Goal: Task Accomplishment & Management: Use online tool/utility

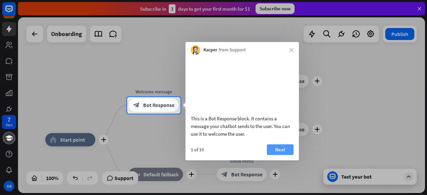
click at [274, 155] on button "Next" at bounding box center [280, 150] width 27 height 11
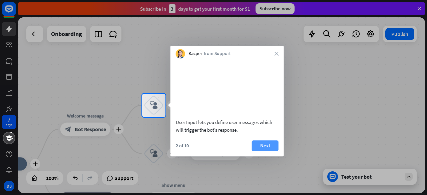
click at [267, 151] on button "Next" at bounding box center [265, 146] width 27 height 11
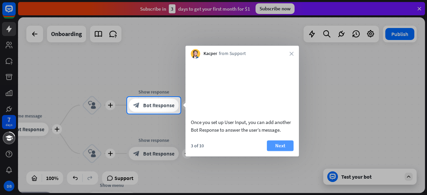
click at [288, 151] on button "Next" at bounding box center [280, 146] width 27 height 11
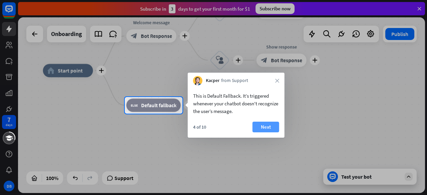
click at [263, 129] on button "Next" at bounding box center [266, 127] width 27 height 11
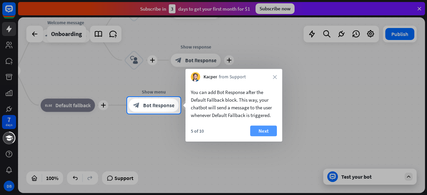
click at [270, 129] on button "Next" at bounding box center [263, 131] width 27 height 11
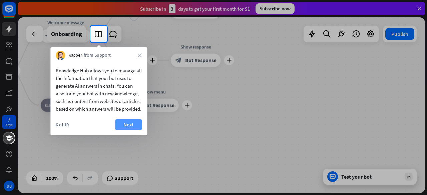
click at [134, 130] on button "Next" at bounding box center [128, 125] width 27 height 11
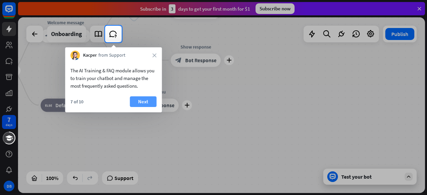
click at [133, 99] on button "Next" at bounding box center [143, 102] width 27 height 11
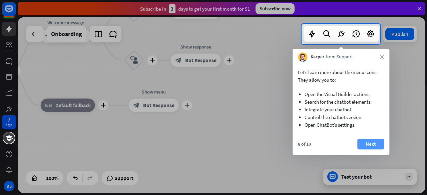
click at [368, 141] on button "Next" at bounding box center [371, 144] width 27 height 11
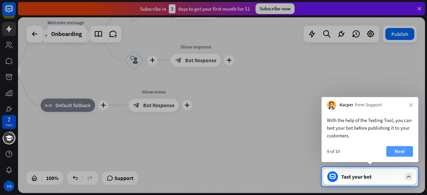
click at [408, 153] on button "Next" at bounding box center [400, 151] width 27 height 11
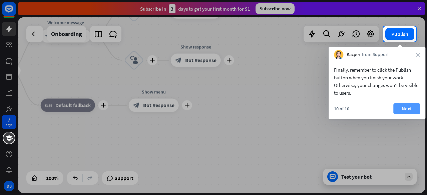
click at [410, 110] on button "Next" at bounding box center [407, 109] width 27 height 11
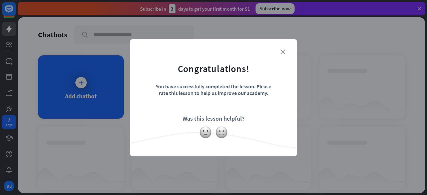
click at [284, 53] on icon "close" at bounding box center [283, 51] width 5 height 5
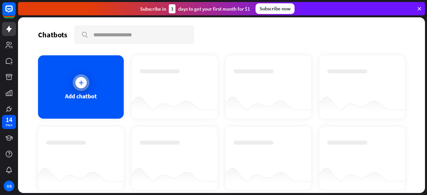
click at [84, 85] on div at bounding box center [80, 82] width 11 height 11
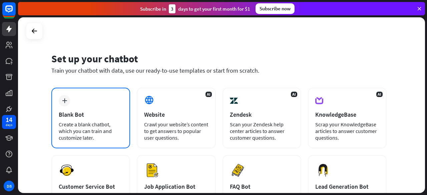
click at [90, 120] on div "plus Blank Bot Create a blank chatbot, which you can train and customize later." at bounding box center [90, 118] width 79 height 61
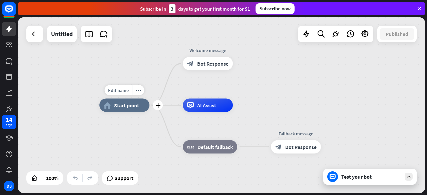
click at [124, 109] on div "home_2 Start point" at bounding box center [125, 105] width 50 height 13
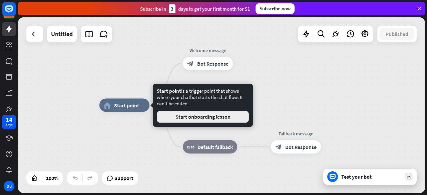
click at [159, 119] on button "Start onboarding lesson" at bounding box center [203, 117] width 92 height 12
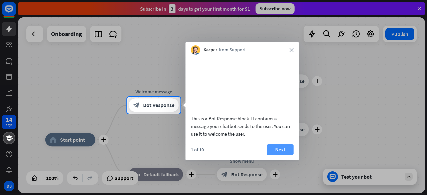
click at [279, 155] on button "Next" at bounding box center [280, 150] width 27 height 11
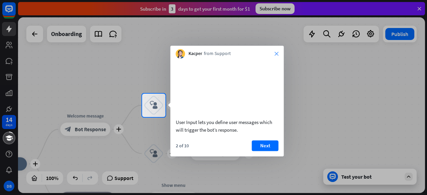
click at [276, 52] on icon "close" at bounding box center [277, 54] width 4 height 4
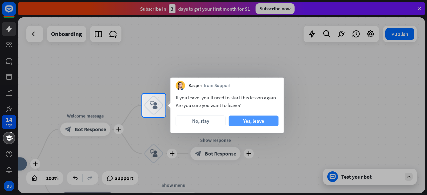
click at [260, 122] on button "Yes, leave" at bounding box center [254, 121] width 50 height 11
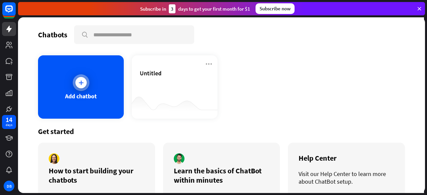
click at [79, 95] on div "Add chatbot" at bounding box center [81, 97] width 32 height 8
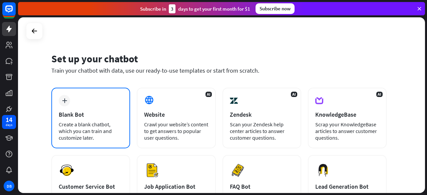
click at [85, 132] on div "Create a blank chatbot, which you can train and customize later." at bounding box center [91, 131] width 64 height 20
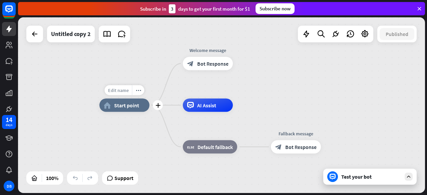
click at [122, 92] on span "Edit name" at bounding box center [118, 90] width 21 height 6
click at [115, 90] on span "Edit name" at bounding box center [118, 90] width 21 height 6
click at [123, 93] on span "Edit name" at bounding box center [118, 90] width 21 height 6
type input "**********"
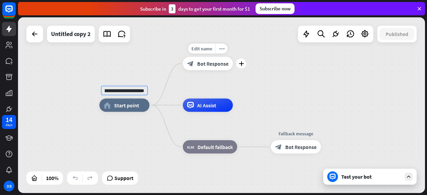
click at [195, 68] on div "**********" at bounding box center [221, 105] width 407 height 176
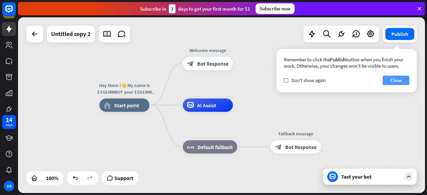
click at [400, 77] on button "Close" at bounding box center [396, 80] width 27 height 9
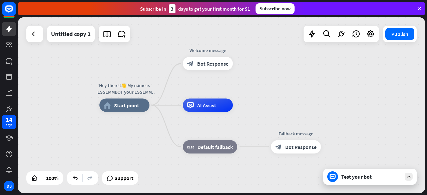
click at [130, 130] on div "Edit name more_horiz Hey there !👋 My name is ESSEMMBOT your ESSEMM assistance. …" at bounding box center [303, 194] width 407 height 176
click at [202, 49] on span "Edit name" at bounding box center [202, 49] width 21 height 6
drag, startPoint x: 228, startPoint y: 48, endPoint x: 181, endPoint y: 49, distance: 46.4
click at [183, 57] on div "**********" at bounding box center [208, 63] width 50 height 13
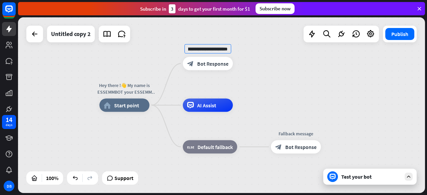
type input "**********"
click at [246, 83] on div "**********" at bounding box center [221, 105] width 407 height 176
click at [353, 178] on div "Test your bot" at bounding box center [372, 177] width 60 height 7
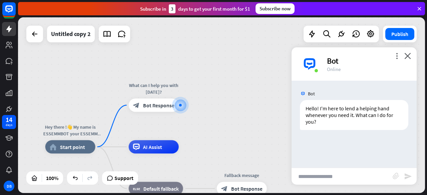
click at [339, 178] on input "text" at bounding box center [342, 176] width 101 height 17
type input "**"
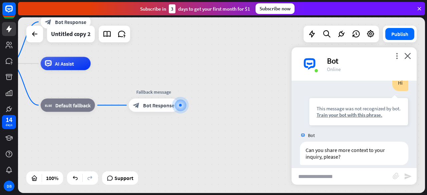
scroll to position [78, 0]
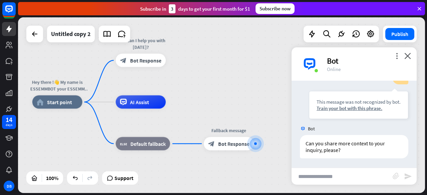
drag, startPoint x: 93, startPoint y: 139, endPoint x: 167, endPoint y: 177, distance: 83.7
click at [167, 177] on div "Hey there !👋 My name is ESSEMMBOT your ESSEMM assistance. Nice to meet you ! 😊 …" at bounding box center [235, 190] width 407 height 176
click at [411, 58] on icon "close" at bounding box center [408, 56] width 7 height 6
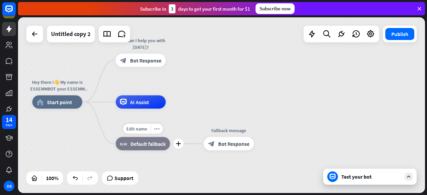
click at [144, 144] on span "Default fallback" at bounding box center [148, 144] width 35 height 7
click at [155, 128] on icon "more_horiz" at bounding box center [156, 128] width 5 height 5
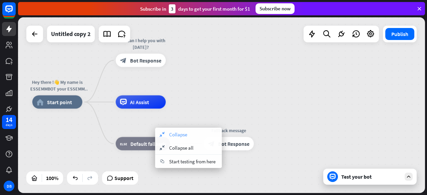
click at [171, 132] on span "Collapse" at bounding box center [178, 135] width 18 height 6
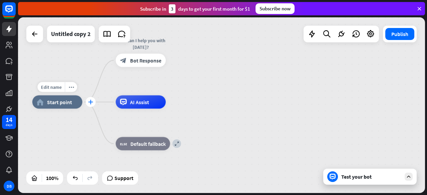
click at [91, 101] on icon "plus" at bounding box center [90, 102] width 5 height 5
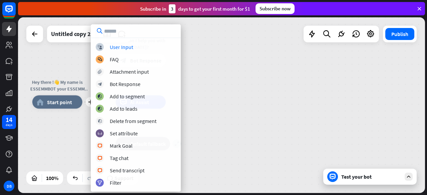
click at [76, 67] on div "plus Hey there !👋 My name is ESSEMMBOT your ESSEMM assistance. Nice to meet you…" at bounding box center [221, 105] width 407 height 176
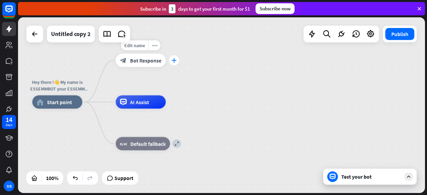
click at [173, 60] on icon "plus" at bounding box center [174, 60] width 5 height 5
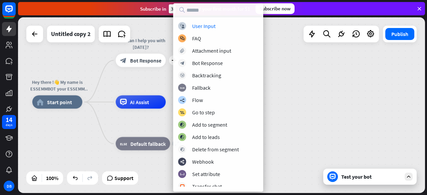
click at [173, 60] on div "block_user_input User Input block_faq FAQ block_attachment Attachment input blo…" at bounding box center [218, 104] width 90 height 165
click at [138, 107] on div "AI Assist" at bounding box center [141, 102] width 50 height 13
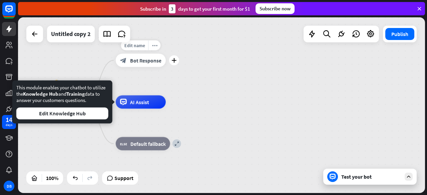
click at [138, 64] on div "block_bot_response Bot Response" at bounding box center [141, 60] width 50 height 13
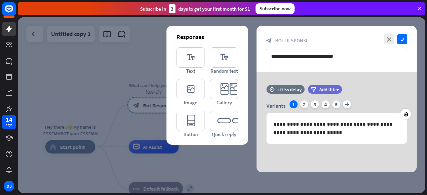
click at [246, 161] on div at bounding box center [221, 105] width 407 height 176
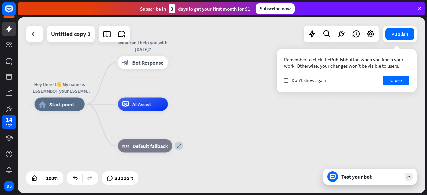
drag, startPoint x: 228, startPoint y: 119, endPoint x: 217, endPoint y: 75, distance: 45.8
click at [217, 75] on div "Hey there !👋 My name is ESSEMMBOT your ESSEMM assistance. Nice to meet you ! 😊 …" at bounding box center [221, 105] width 407 height 176
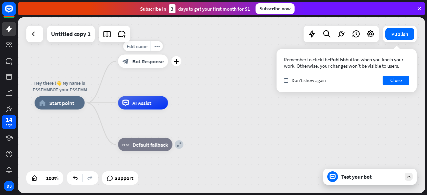
click at [150, 61] on span "Bot Response" at bounding box center [148, 61] width 31 height 7
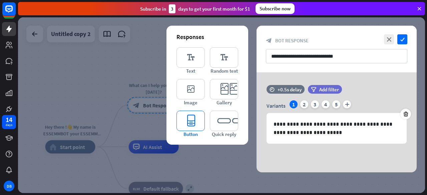
click at [192, 119] on icon "editor_button" at bounding box center [191, 121] width 28 height 20
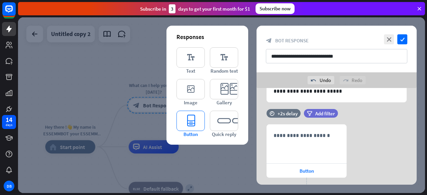
scroll to position [78, 0]
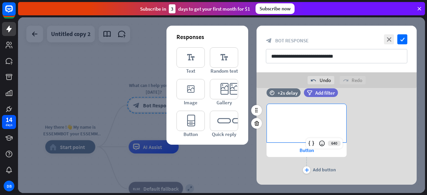
click at [311, 117] on p "**********" at bounding box center [307, 115] width 66 height 8
click at [311, 142] on icon at bounding box center [311, 143] width 7 height 7
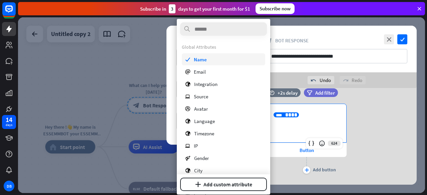
click at [207, 60] on div "check Name" at bounding box center [223, 59] width 83 height 12
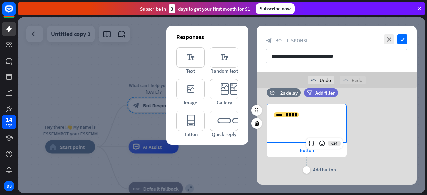
click at [300, 114] on p "**********" at bounding box center [307, 115] width 66 height 8
paste div
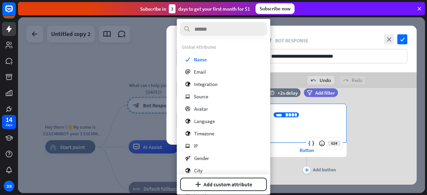
click at [304, 114] on p "**********" at bounding box center [307, 115] width 66 height 8
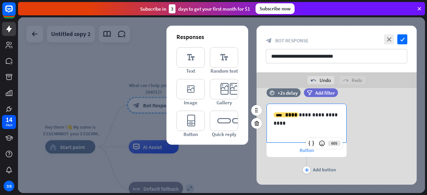
click at [309, 150] on div "**********" at bounding box center [307, 140] width 80 height 72
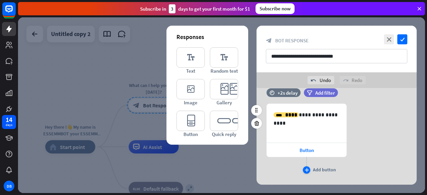
click at [306, 169] on icon "plus" at bounding box center [307, 170] width 4 height 4
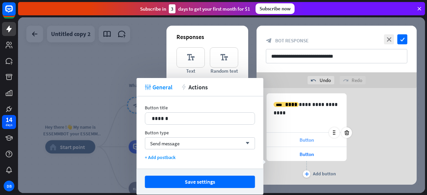
scroll to position [105, 0]
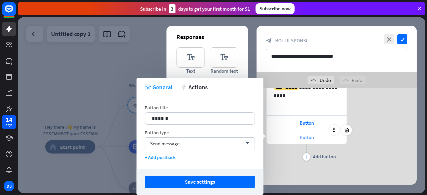
click at [304, 136] on span "Button" at bounding box center [307, 137] width 14 height 6
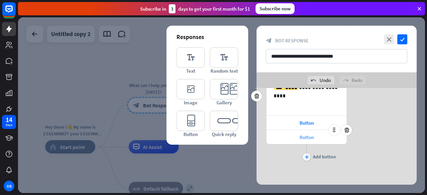
click at [305, 136] on span "Button" at bounding box center [307, 137] width 14 height 6
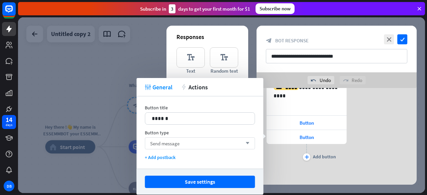
click at [186, 146] on div "Send message arrow_down" at bounding box center [200, 144] width 110 height 12
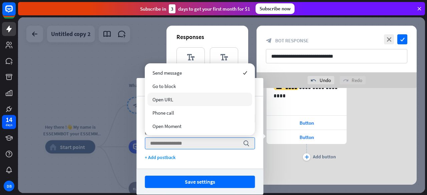
click at [282, 161] on div "**********" at bounding box center [307, 119] width 80 height 86
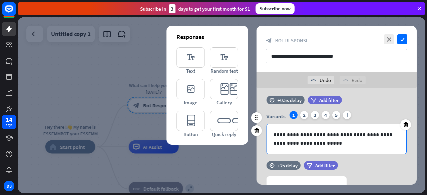
scroll to position [38, 0]
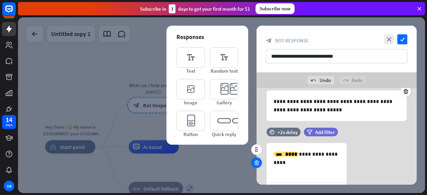
click at [257, 164] on icon at bounding box center [257, 163] width 6 height 6
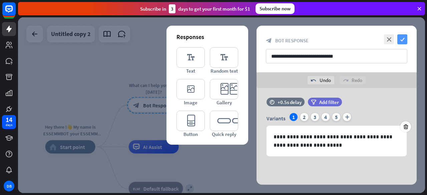
click at [401, 38] on icon "check" at bounding box center [403, 39] width 10 height 10
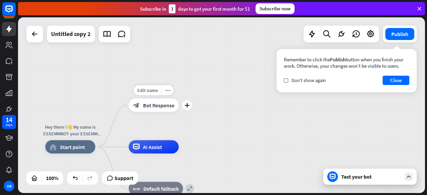
click at [156, 107] on span "Bot Response" at bounding box center [158, 105] width 31 height 7
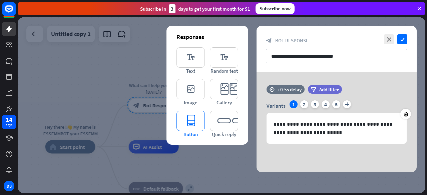
click at [195, 115] on icon "editor_button" at bounding box center [191, 121] width 28 height 20
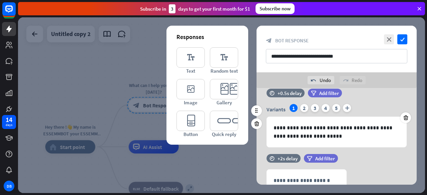
scroll to position [11, 0]
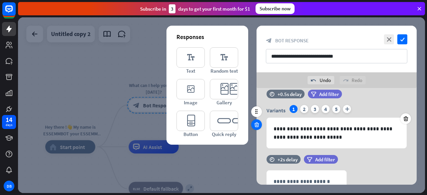
click at [258, 124] on icon at bounding box center [257, 125] width 6 height 6
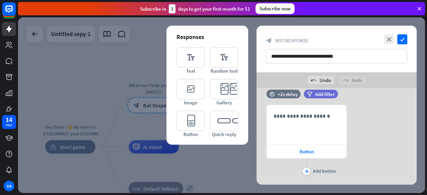
scroll to position [0, 0]
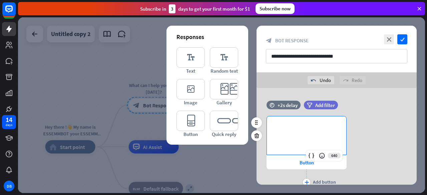
click at [305, 124] on p "**********" at bounding box center [307, 127] width 66 height 8
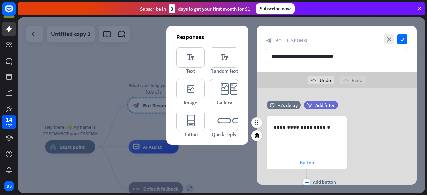
click at [302, 163] on span "Button" at bounding box center [307, 163] width 14 height 6
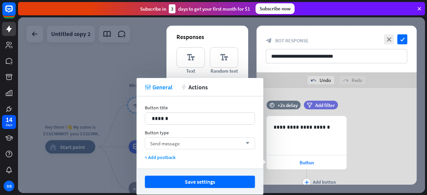
click at [186, 143] on div "Send message arrow_down" at bounding box center [200, 144] width 110 height 12
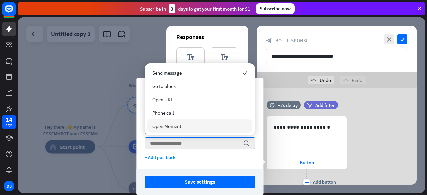
click at [176, 163] on div "Button title 14 ****** Button type search + Add postback" at bounding box center [200, 133] width 127 height 72
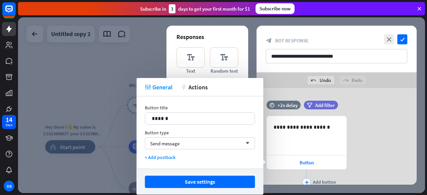
click at [404, 127] on div "**********" at bounding box center [337, 152] width 160 height 72
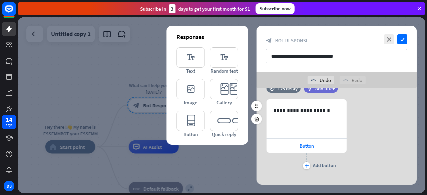
scroll to position [26, 0]
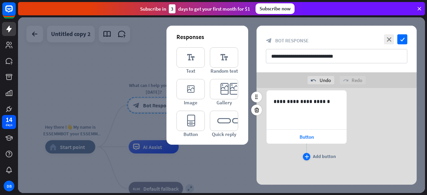
click at [305, 157] on icon "plus" at bounding box center [307, 157] width 4 height 4
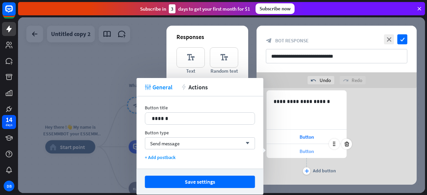
click at [303, 152] on span "Button" at bounding box center [307, 151] width 14 height 6
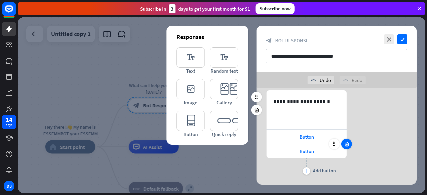
click at [346, 145] on icon at bounding box center [347, 144] width 6 height 6
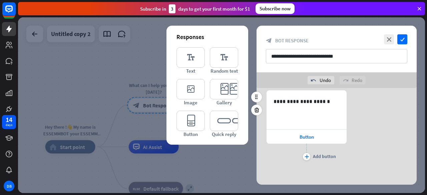
click at [364, 123] on div "**********" at bounding box center [337, 127] width 160 height 72
click at [186, 125] on icon "editor_button" at bounding box center [191, 121] width 28 height 20
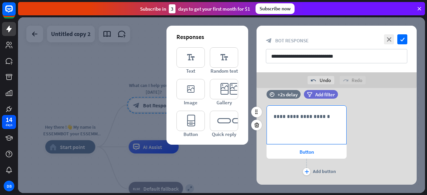
scroll to position [106, 0]
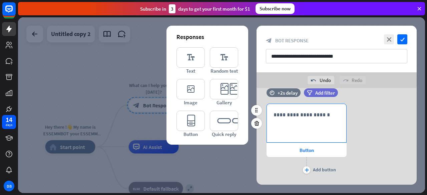
click at [308, 116] on p "**********" at bounding box center [307, 115] width 66 height 8
click at [385, 131] on div "**********" at bounding box center [337, 140] width 160 height 72
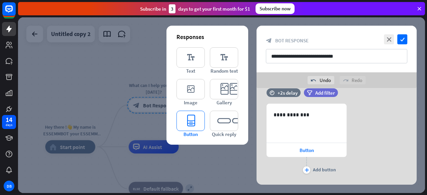
click at [191, 122] on icon "editor_button" at bounding box center [191, 121] width 28 height 20
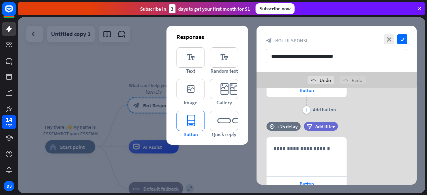
scroll to position [200, 0]
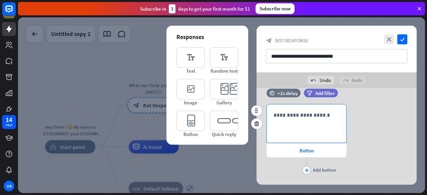
click at [299, 113] on p "**********" at bounding box center [307, 115] width 66 height 8
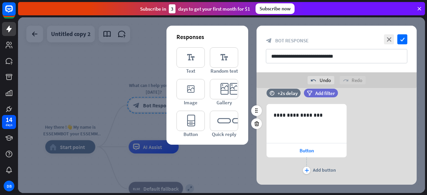
click at [365, 122] on div "**********" at bounding box center [337, 140] width 160 height 72
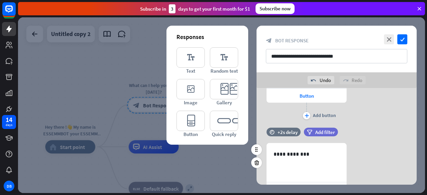
scroll to position [0, 0]
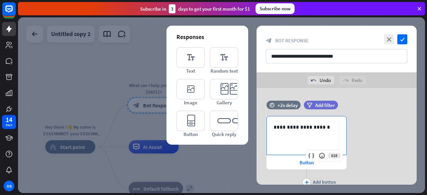
click at [317, 145] on div "**********" at bounding box center [306, 136] width 79 height 38
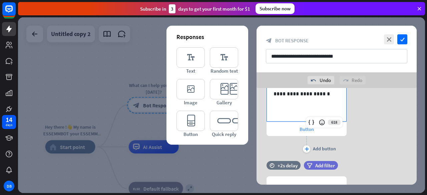
click at [307, 129] on span "Button" at bounding box center [307, 129] width 14 height 6
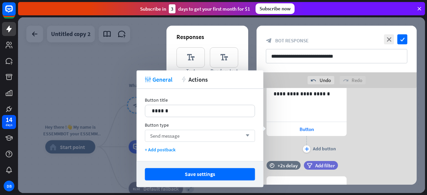
click at [223, 137] on div "Send message arrow_down" at bounding box center [200, 136] width 110 height 12
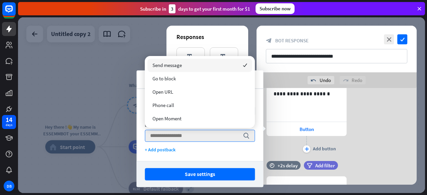
click at [205, 66] on div "Send message checked" at bounding box center [200, 65] width 105 height 13
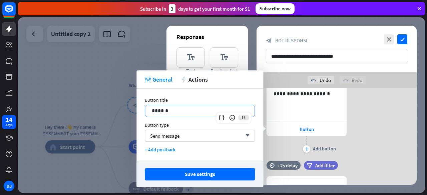
drag, startPoint x: 168, startPoint y: 112, endPoint x: 114, endPoint y: 114, distance: 54.8
click at [110, 115] on body "14 days DB close Product Help First steps Get started with ChatBot Help Center …" at bounding box center [213, 97] width 427 height 195
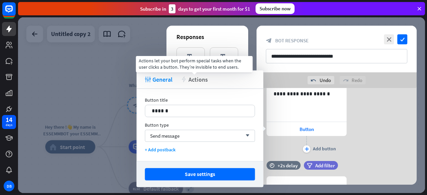
click at [193, 77] on span "Actions" at bounding box center [198, 80] width 19 height 8
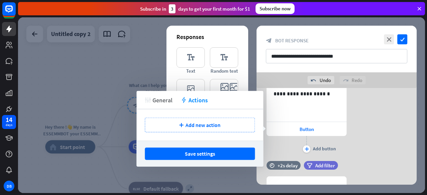
click at [162, 101] on span "General" at bounding box center [163, 100] width 20 height 8
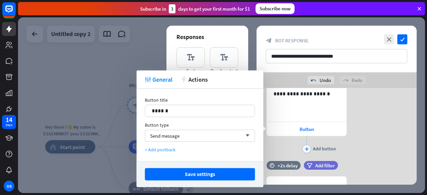
click at [170, 149] on div "+ Add postback" at bounding box center [200, 150] width 110 height 6
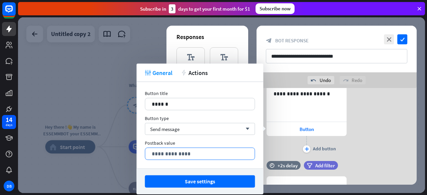
click at [191, 152] on p "**********" at bounding box center [200, 154] width 96 height 8
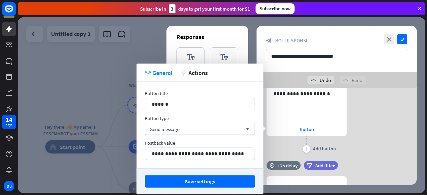
click at [228, 181] on button "Save settings" at bounding box center [200, 182] width 110 height 12
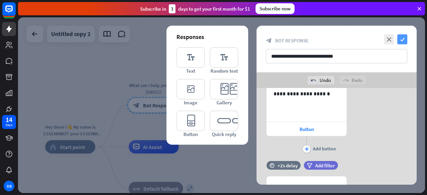
click at [401, 38] on icon "check" at bounding box center [403, 39] width 10 height 10
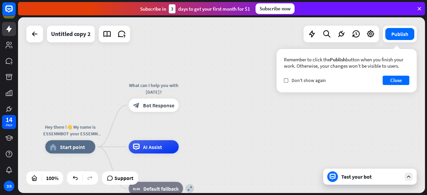
click at [375, 173] on div "Test your bot" at bounding box center [371, 177] width 94 height 16
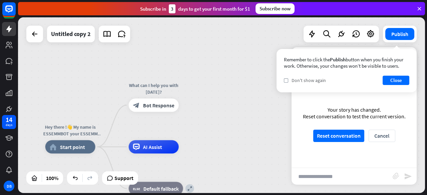
click at [291, 79] on div "check Don't show again" at bounding box center [305, 80] width 42 height 6
click at [403, 80] on button "Close" at bounding box center [396, 80] width 27 height 9
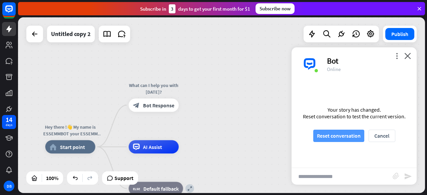
click at [329, 138] on button "Reset conversation" at bounding box center [339, 136] width 51 height 12
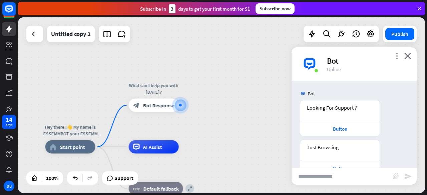
click at [397, 56] on icon "more_vert" at bounding box center [397, 56] width 6 height 6
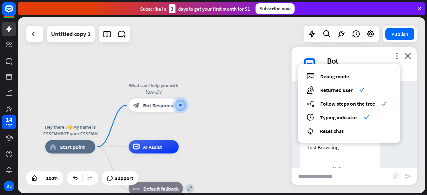
drag, startPoint x: 246, startPoint y: 78, endPoint x: 318, endPoint y: 59, distance: 74.5
click at [247, 78] on div "Hey there !👋 My name is ESSEMMBOT your ESSEMM assistance. Nice to meet you ! 😊 …" at bounding box center [221, 105] width 407 height 176
click at [407, 54] on icon "close" at bounding box center [408, 56] width 7 height 6
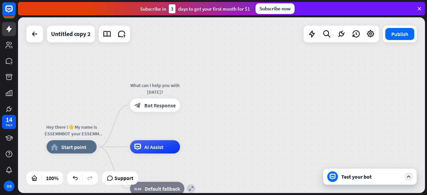
click at [361, 178] on div "Test your bot" at bounding box center [372, 177] width 60 height 7
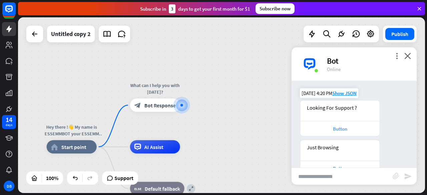
click at [341, 129] on div "Button" at bounding box center [340, 129] width 73 height 6
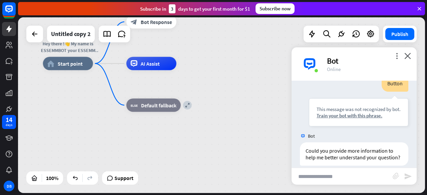
scroll to position [170, 0]
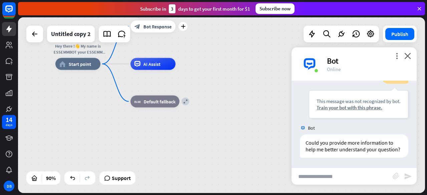
click at [157, 26] on span "Bot Response" at bounding box center [158, 26] width 28 height 6
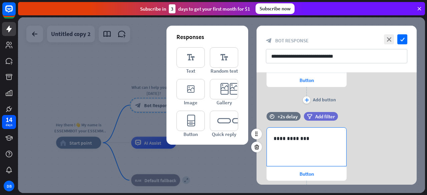
scroll to position [33, 0]
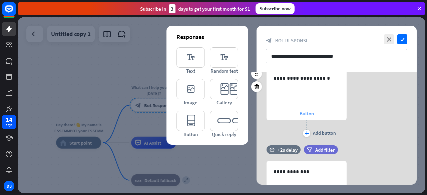
click at [304, 113] on span "Button" at bounding box center [307, 114] width 14 height 6
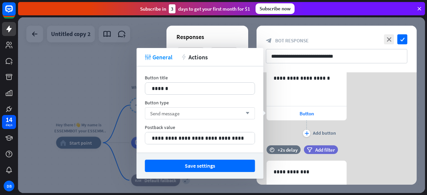
click at [244, 112] on icon "arrow_down" at bounding box center [245, 114] width 7 height 4
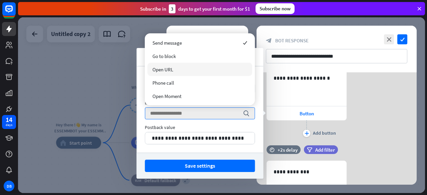
click at [91, 67] on div at bounding box center [221, 105] width 407 height 176
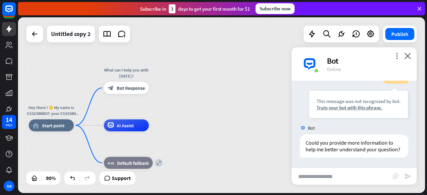
drag, startPoint x: 215, startPoint y: 103, endPoint x: 188, endPoint y: 86, distance: 31.8
click at [188, 86] on div "Hey there !👋 My name is ESSEMMBOT your ESSEMM assistance. Nice to meet you ! 😊 …" at bounding box center [221, 105] width 407 height 176
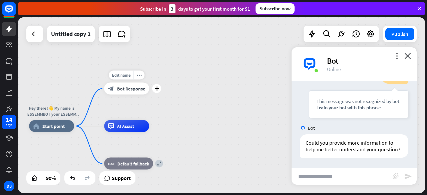
click at [129, 94] on div "block_bot_response Bot Response" at bounding box center [126, 89] width 45 height 12
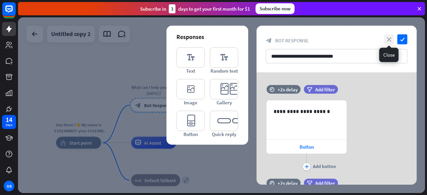
click at [391, 39] on icon "close" at bounding box center [389, 39] width 10 height 10
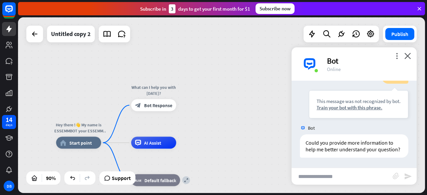
click at [239, 114] on div "Hey there !👋 My name is ESSEMMBOT your ESSEMM assistance. Nice to meet you ! 😊 …" at bounding box center [221, 105] width 407 height 176
click at [155, 109] on div "block_bot_response Bot Response" at bounding box center [153, 106] width 45 height 12
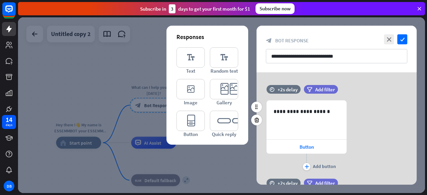
scroll to position [33, 0]
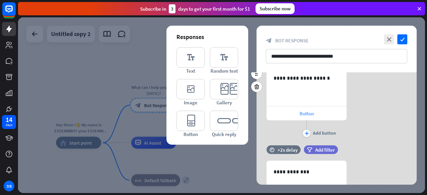
click at [305, 114] on span "Button" at bounding box center [307, 114] width 14 height 6
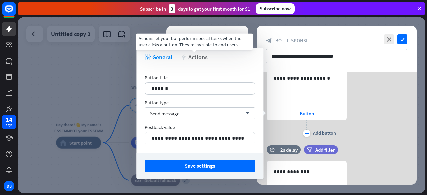
click at [193, 56] on span "Actions" at bounding box center [198, 57] width 19 height 8
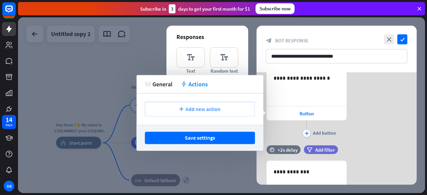
click at [192, 111] on span "Add new action" at bounding box center [203, 109] width 35 height 7
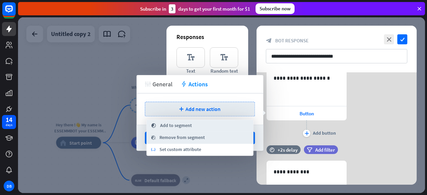
click at [170, 86] on span "General" at bounding box center [163, 84] width 20 height 8
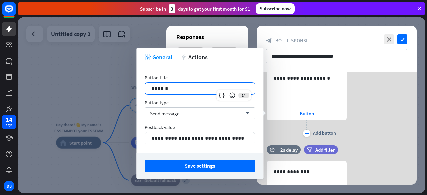
click at [184, 87] on p "******" at bounding box center [200, 88] width 97 height 8
click at [186, 114] on div "Send message arrow_down" at bounding box center [200, 114] width 110 height 12
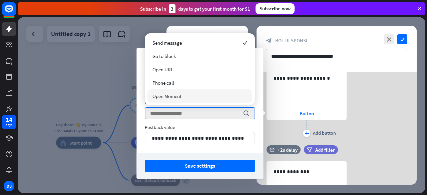
click at [116, 81] on div at bounding box center [221, 105] width 407 height 176
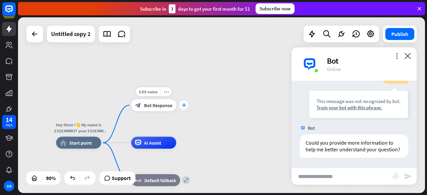
click at [186, 106] on div "plus" at bounding box center [183, 105] width 9 height 9
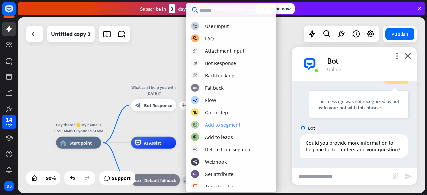
click at [214, 126] on div "Add to segment" at bounding box center [222, 125] width 35 height 7
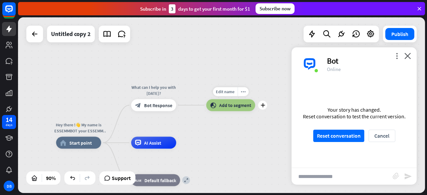
click at [236, 105] on span "Add to segment" at bounding box center [235, 106] width 32 height 6
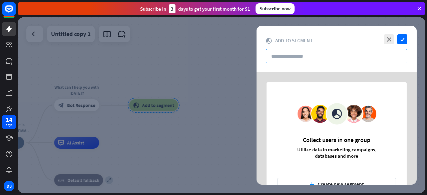
click at [299, 58] on input "text" at bounding box center [337, 56] width 142 height 14
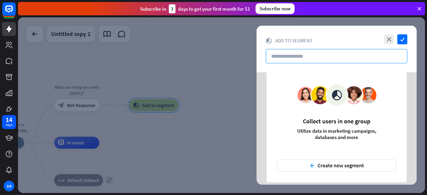
scroll to position [26, 0]
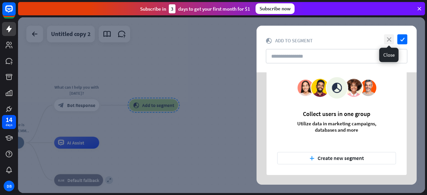
click at [388, 38] on icon "close" at bounding box center [389, 39] width 10 height 10
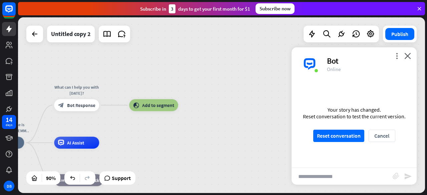
drag, startPoint x: 154, startPoint y: 138, endPoint x: 151, endPoint y: 116, distance: 22.5
click at [154, 134] on div "Hey there !👋 My name is ESSEMMBOT your ESSEMM assistance. Nice to meet you ! 😊 …" at bounding box center [221, 105] width 407 height 176
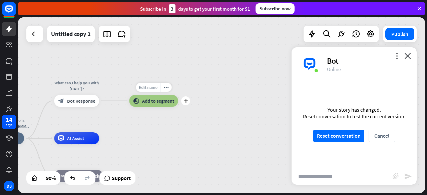
click at [148, 89] on span "Edit name" at bounding box center [148, 87] width 19 height 5
click at [156, 102] on span "Add to segment" at bounding box center [158, 101] width 32 height 6
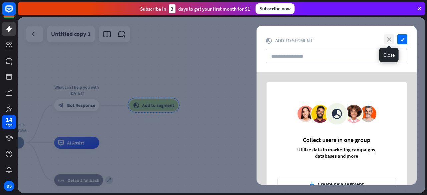
click at [393, 37] on icon "close" at bounding box center [389, 39] width 10 height 10
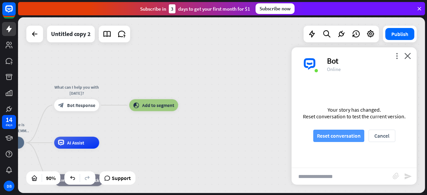
click at [334, 134] on button "Reset conversation" at bounding box center [339, 136] width 51 height 12
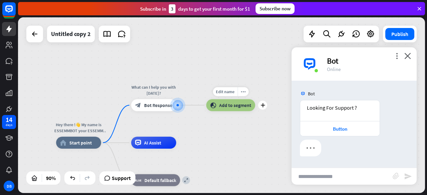
click at [240, 107] on span "Add to segment" at bounding box center [235, 106] width 32 height 6
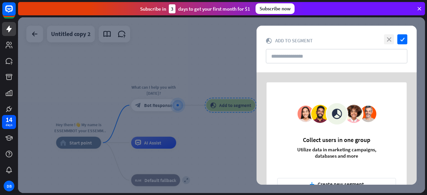
click at [389, 38] on icon "close" at bounding box center [389, 39] width 10 height 10
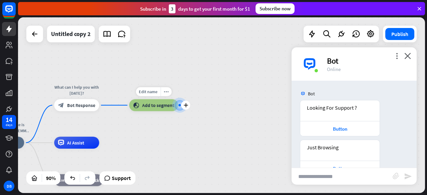
scroll to position [57, 0]
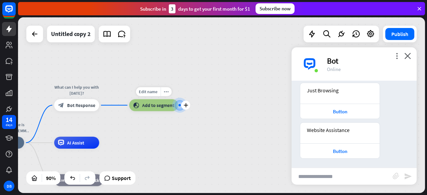
click at [178, 104] on div at bounding box center [179, 105] width 9 height 9
click at [397, 53] on icon "more_vert" at bounding box center [397, 56] width 6 height 6
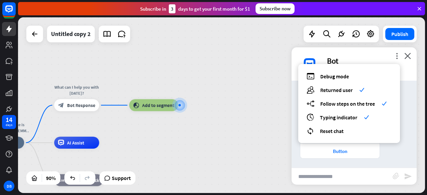
click at [364, 56] on div "Bot" at bounding box center [368, 61] width 82 height 10
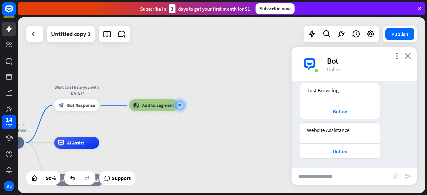
click at [409, 57] on icon "close" at bounding box center [408, 56] width 7 height 6
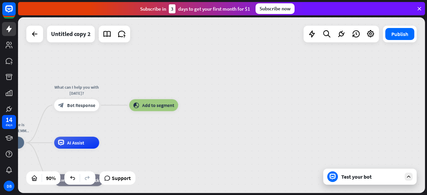
drag, startPoint x: 140, startPoint y: 107, endPoint x: 193, endPoint y: 106, distance: 53.4
click at [193, 106] on div "Hey there !👋 My name is ESSEMMBOT your ESSEMM assistance. Nice to meet you ! 😊 …" at bounding box center [221, 105] width 407 height 176
click at [156, 108] on span "Add to segment" at bounding box center [158, 106] width 32 height 6
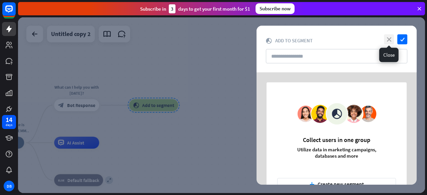
click at [388, 38] on icon "close" at bounding box center [389, 39] width 10 height 10
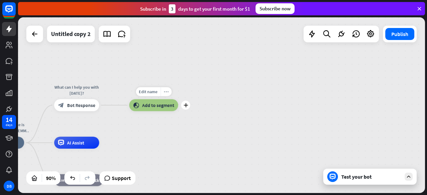
click at [169, 92] on div "more_horiz" at bounding box center [166, 91] width 11 height 9
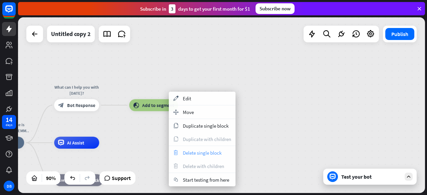
click at [188, 153] on span "Delete single block" at bounding box center [202, 153] width 39 height 6
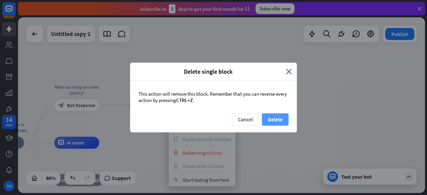
click at [277, 119] on button "Delete" at bounding box center [275, 120] width 27 height 12
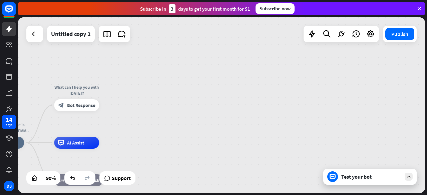
click at [137, 112] on div "Hey there !👋 My name is ESSEMMBOT your ESSEMM assistance. Nice to meet you ! 😊 …" at bounding box center [221, 105] width 407 height 176
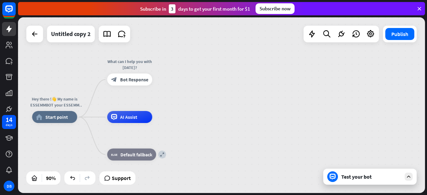
drag, startPoint x: 131, startPoint y: 113, endPoint x: 184, endPoint y: 87, distance: 59.0
click at [184, 87] on div "Hey there !👋 My name is ESSEMMBOT your ESSEMM assistance. Nice to meet you ! 😊 …" at bounding box center [221, 105] width 407 height 176
click at [311, 37] on icon at bounding box center [312, 34] width 9 height 9
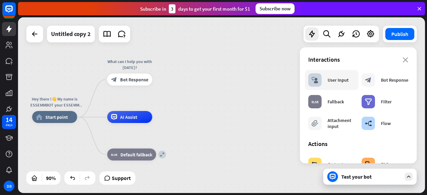
click at [336, 83] on div "block_user_input User Input" at bounding box center [329, 79] width 40 height 13
click at [334, 80] on div "User Input" at bounding box center [338, 80] width 21 height 6
click at [335, 75] on div "block_user_input User Input" at bounding box center [329, 79] width 40 height 13
click at [335, 82] on div "User Input" at bounding box center [338, 80] width 21 height 6
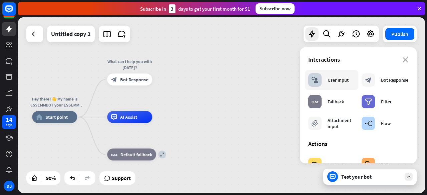
click at [335, 82] on div "User Input" at bounding box center [338, 80] width 21 height 6
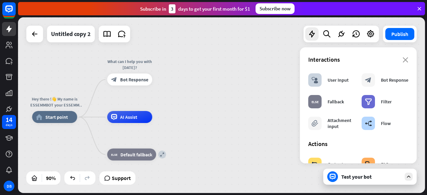
click at [187, 85] on div "Hey there !👋 My name is ESSEMMBOT your ESSEMM assistance. Nice to meet you ! 😊 …" at bounding box center [221, 105] width 407 height 176
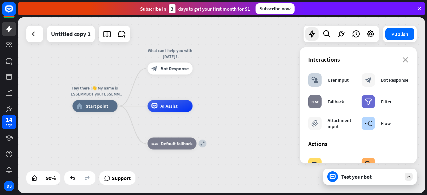
drag, startPoint x: 208, startPoint y: 76, endPoint x: 248, endPoint y: 65, distance: 41.9
click at [248, 65] on div "Hey there !👋 My name is ESSEMMBOT your ESSEMM assistance. Nice to meet you ! 😊 …" at bounding box center [221, 105] width 407 height 176
click at [160, 69] on div "block_bot_response Bot Response" at bounding box center [170, 69] width 45 height 12
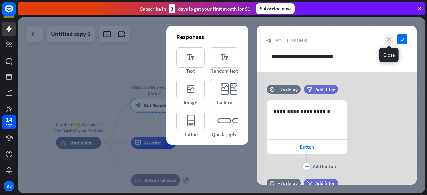
click at [391, 39] on icon "close" at bounding box center [389, 39] width 10 height 10
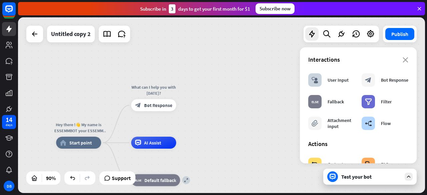
click at [231, 98] on div "Hey there !👋 My name is ESSEMMBOT your ESSEMM assistance. Nice to meet you ! 😊 …" at bounding box center [221, 105] width 407 height 176
click at [332, 82] on div "User Input" at bounding box center [338, 80] width 21 height 6
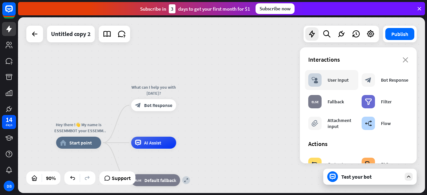
click at [332, 82] on div "User Input" at bounding box center [338, 80] width 21 height 6
click at [333, 81] on div "User Input" at bounding box center [338, 80] width 21 height 6
click at [215, 104] on icon "block_user_input" at bounding box center [215, 105] width 7 height 7
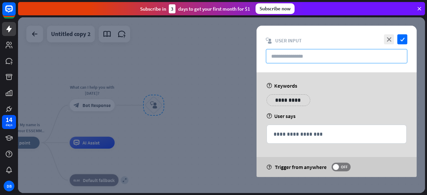
click at [279, 57] on input "text" at bounding box center [337, 56] width 142 height 14
click at [282, 55] on input "text" at bounding box center [337, 56] width 142 height 14
paste input "**********"
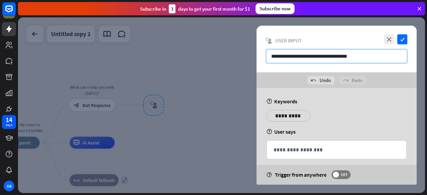
type input "**********"
click at [289, 68] on div "**********" at bounding box center [337, 49] width 160 height 47
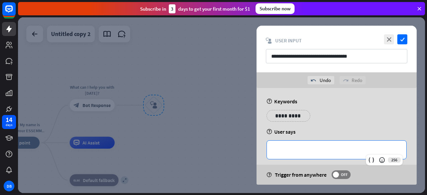
click at [292, 150] on p "**********" at bounding box center [337, 150] width 126 height 8
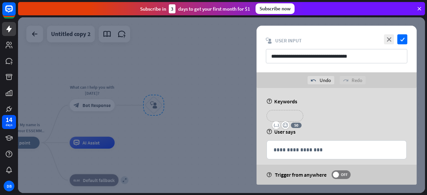
click at [286, 119] on p "**********" at bounding box center [285, 116] width 27 height 8
click at [371, 95] on div "**********" at bounding box center [337, 140] width 160 height 105
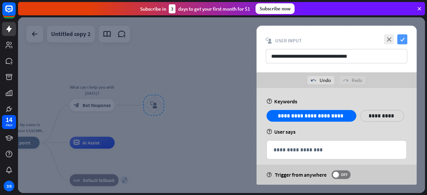
click at [402, 39] on icon "check" at bounding box center [403, 39] width 10 height 10
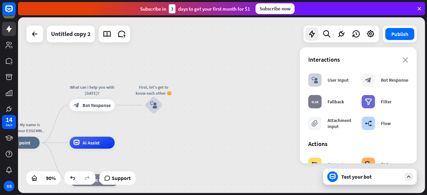
click at [378, 179] on div "Test your bot" at bounding box center [372, 177] width 60 height 7
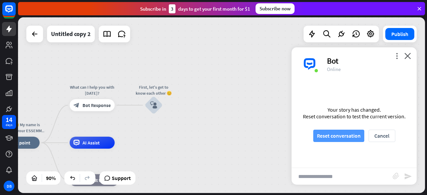
click at [344, 133] on button "Reset conversation" at bounding box center [339, 136] width 51 height 12
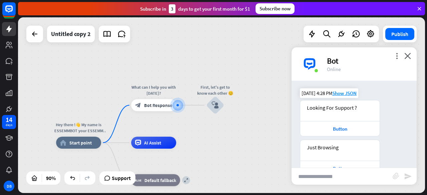
click at [340, 102] on div "Looking For Support ?" at bounding box center [340, 111] width 79 height 21
click at [342, 130] on div "Button" at bounding box center [340, 129] width 73 height 6
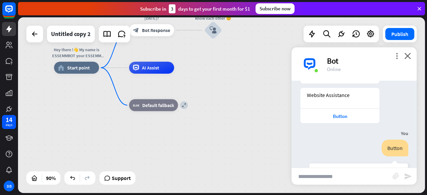
scroll to position [30, 0]
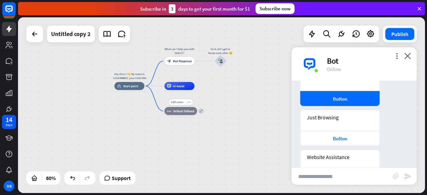
click at [184, 113] on span "Default fallback" at bounding box center [183, 111] width 21 height 4
click at [191, 102] on div "more_horiz" at bounding box center [188, 102] width 7 height 6
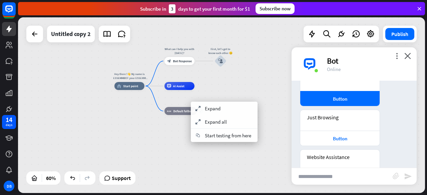
drag, startPoint x: 175, startPoint y: 143, endPoint x: 166, endPoint y: 117, distance: 27.3
click at [175, 143] on div "Hey there !👋 My name is ESSEMMBOT your ESSEMM assistance. Nice to meet you ! 😊 …" at bounding box center [237, 139] width 244 height 106
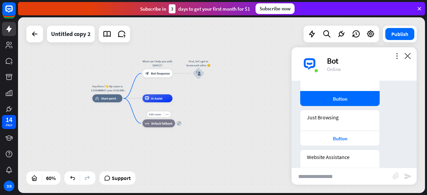
drag, startPoint x: 156, startPoint y: 103, endPoint x: 134, endPoint y: 115, distance: 25.4
click at [134, 115] on div "Hey there !👋 My name is ESSEMMBOT your ESSEMM assistance. Nice to meet you ! 😊 …" at bounding box center [215, 152] width 244 height 106
click at [180, 125] on div "expand" at bounding box center [179, 123] width 5 height 5
click at [163, 126] on div "block_fallback Default fallback" at bounding box center [159, 124] width 33 height 8
click at [204, 122] on div "block_bot_response Bot Response" at bounding box center [210, 124] width 30 height 8
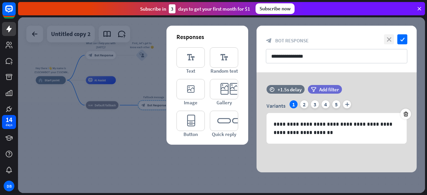
click at [390, 37] on icon "close" at bounding box center [389, 39] width 10 height 10
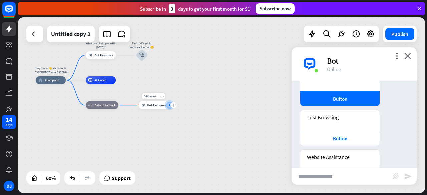
click at [156, 106] on span "Bot Response" at bounding box center [156, 106] width 19 height 4
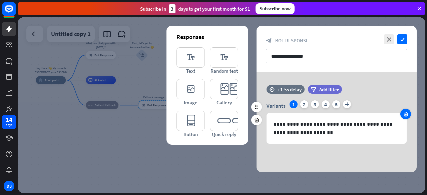
click at [407, 111] on icon at bounding box center [406, 114] width 6 height 6
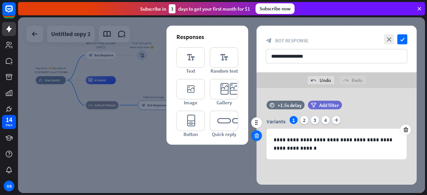
click at [257, 135] on icon at bounding box center [257, 136] width 6 height 6
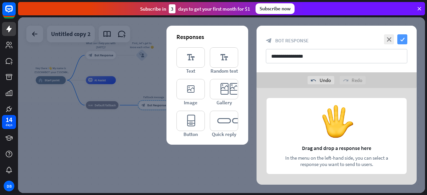
click at [399, 39] on icon "check" at bounding box center [403, 39] width 10 height 10
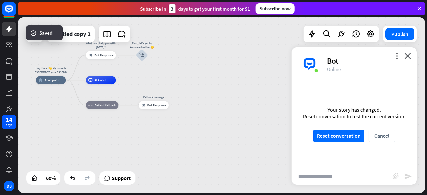
drag, startPoint x: 156, startPoint y: 108, endPoint x: 152, endPoint y: 109, distance: 4.5
click at [158, 119] on div "Hey there !👋 My name is ESSEMMBOT your ESSEMM assistance. Nice to meet you ! 😊 …" at bounding box center [158, 133] width 244 height 106
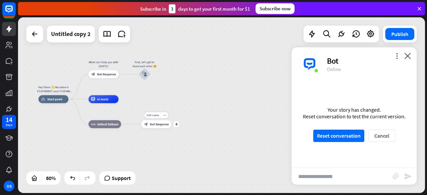
drag, startPoint x: 132, startPoint y: 106, endPoint x: 117, endPoint y: 125, distance: 24.4
click at [142, 125] on div "Edit name more_horiz plus block_bot_response Bot Response" at bounding box center [157, 125] width 30 height 8
click at [103, 124] on span "Default fallback" at bounding box center [107, 124] width 21 height 4
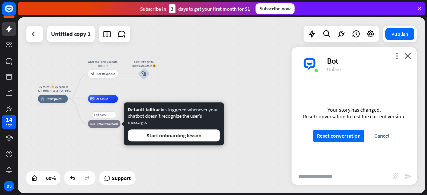
click at [113, 117] on div "more_horiz" at bounding box center [112, 115] width 7 height 6
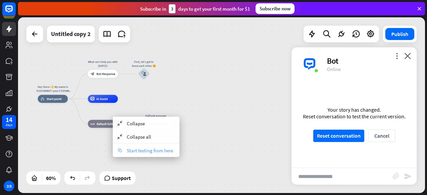
click at [137, 149] on span "Start testing from here" at bounding box center [150, 151] width 46 height 6
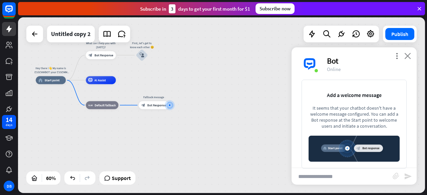
click at [408, 55] on icon "close" at bounding box center [408, 56] width 7 height 6
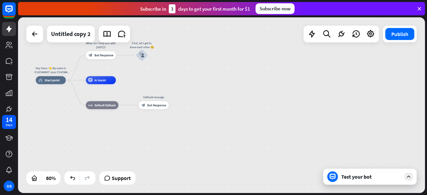
drag, startPoint x: 194, startPoint y: 148, endPoint x: 186, endPoint y: 146, distance: 8.3
click at [193, 148] on div "Hey there !👋 My name is ESSEMMBOT your ESSEMM assistance. Nice to meet you ! 😊 …" at bounding box center [158, 133] width 244 height 106
click at [104, 107] on span "Default fallback" at bounding box center [104, 105] width 21 height 4
click at [98, 98] on div "Edit name" at bounding box center [97, 96] width 16 height 6
click at [104, 130] on div "Hey there !👋 My name is ESSEMMBOT your ESSEMM assistance. Nice to meet you ! 😊 …" at bounding box center [157, 133] width 244 height 106
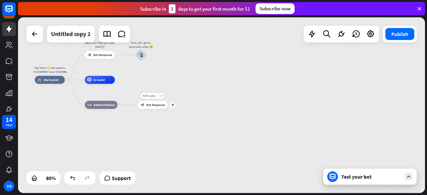
click at [153, 105] on span "Bot Response" at bounding box center [155, 105] width 19 height 4
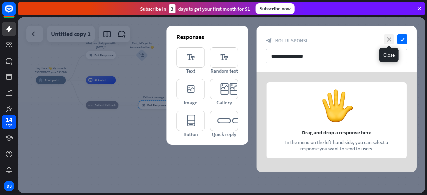
click at [389, 40] on icon "close" at bounding box center [389, 39] width 10 height 10
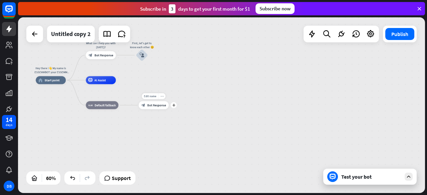
click at [163, 96] on icon "more_horiz" at bounding box center [162, 96] width 3 height 3
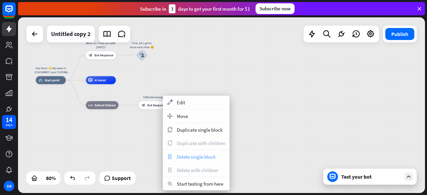
click at [188, 157] on span "Delete single block" at bounding box center [196, 157] width 39 height 6
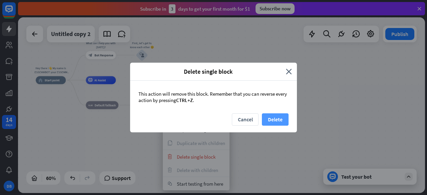
click at [270, 117] on button "Delete" at bounding box center [275, 120] width 27 height 12
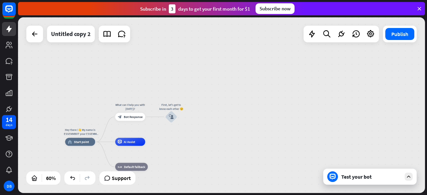
drag, startPoint x: 132, startPoint y: 94, endPoint x: 144, endPoint y: 131, distance: 39.2
click at [159, 153] on div "Hey there !👋 My name is ESSEMMBOT your ESSEMM assistance. Nice to meet you ! 😊 …" at bounding box center [187, 195] width 244 height 106
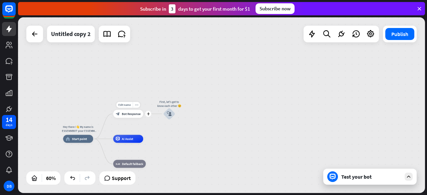
click at [130, 114] on span "Bot Response" at bounding box center [131, 114] width 19 height 4
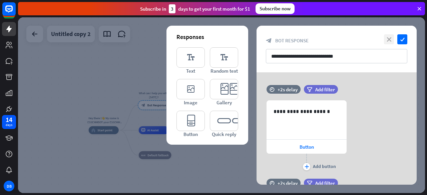
click at [386, 38] on icon "close" at bounding box center [389, 39] width 10 height 10
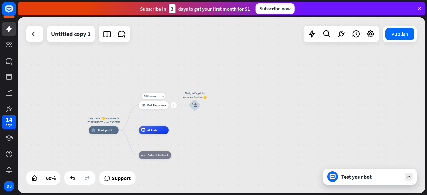
click at [151, 107] on span "Bot Response" at bounding box center [156, 106] width 19 height 4
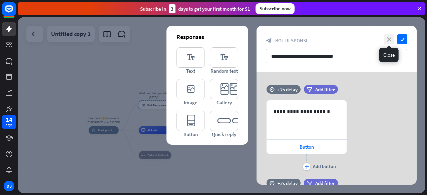
click at [390, 40] on icon "close" at bounding box center [389, 39] width 10 height 10
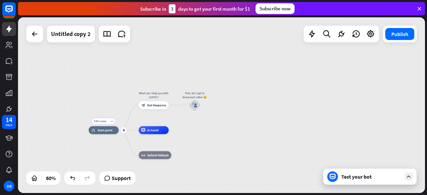
click at [104, 131] on span "Start point" at bounding box center [105, 131] width 15 height 4
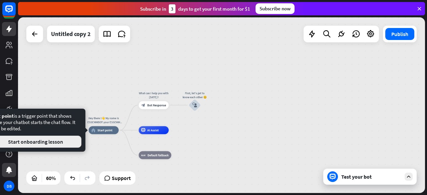
drag, startPoint x: 28, startPoint y: 153, endPoint x: 10, endPoint y: 170, distance: 25.0
click at [11, 168] on body "14 days DB close Product Help First steps Get started with ChatBot Help Center …" at bounding box center [213, 97] width 427 height 195
click at [31, 143] on button "Start onboarding lesson" at bounding box center [35, 142] width 92 height 12
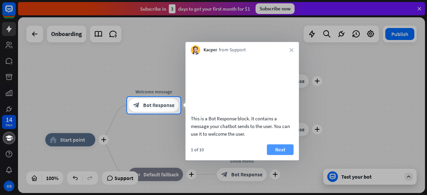
click at [277, 155] on button "Next" at bounding box center [280, 150] width 27 height 11
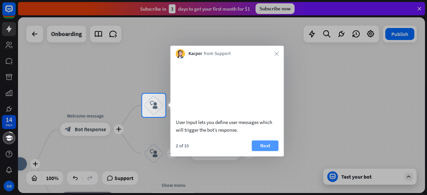
click at [257, 150] on button "Next" at bounding box center [265, 146] width 27 height 11
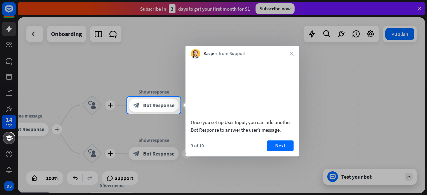
click at [95, 107] on div at bounding box center [63, 105] width 127 height 17
click at [283, 151] on button "Next" at bounding box center [280, 146] width 27 height 11
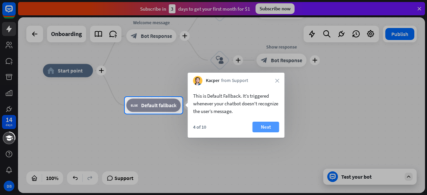
click at [262, 128] on button "Next" at bounding box center [266, 127] width 27 height 11
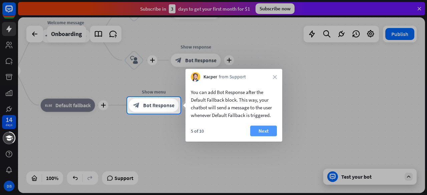
click at [262, 131] on button "Next" at bounding box center [263, 131] width 27 height 11
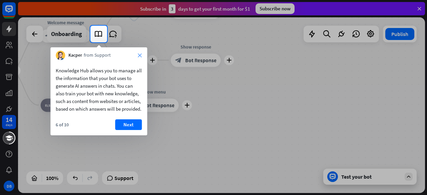
click at [139, 55] on icon "close" at bounding box center [140, 55] width 4 height 4
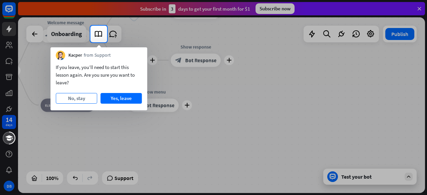
click at [75, 95] on button "No, stay" at bounding box center [76, 98] width 41 height 11
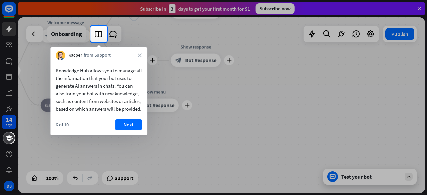
click at [140, 53] on div "Kacper from Support close" at bounding box center [98, 53] width 97 height 13
click at [139, 54] on icon "close" at bounding box center [140, 55] width 4 height 4
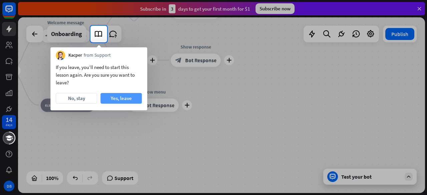
click at [112, 94] on button "Yes, leave" at bounding box center [121, 98] width 41 height 11
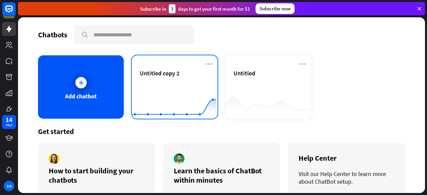
click at [159, 78] on div "Untitled copy 2" at bounding box center [175, 80] width 70 height 23
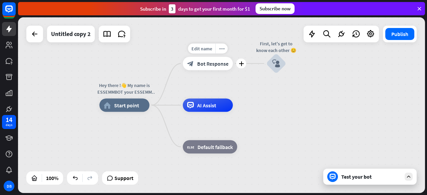
click at [217, 68] on div "block_bot_response Bot Response" at bounding box center [208, 63] width 50 height 13
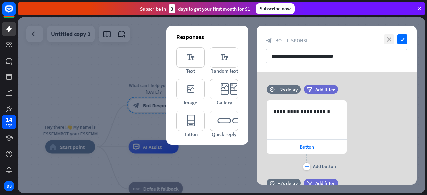
click at [389, 38] on icon "close" at bounding box center [389, 39] width 10 height 10
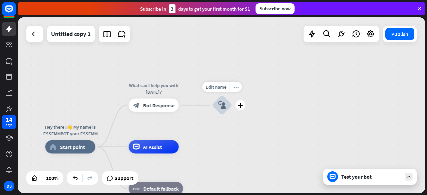
click at [218, 107] on icon "block_user_input" at bounding box center [222, 106] width 8 height 8
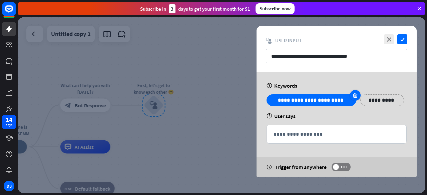
click at [355, 93] on icon at bounding box center [355, 96] width 6 height 6
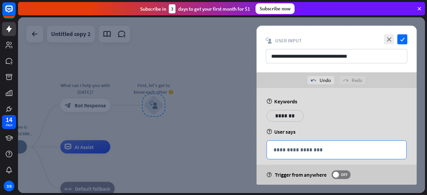
click at [289, 147] on p "**********" at bounding box center [337, 150] width 126 height 8
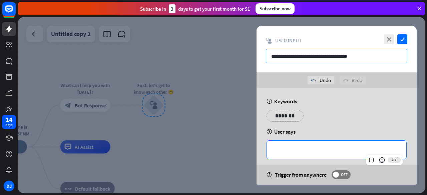
click at [294, 60] on input "**********" at bounding box center [337, 56] width 142 height 14
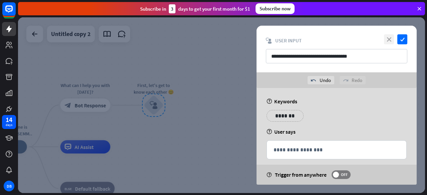
click at [390, 37] on icon "close" at bounding box center [389, 39] width 10 height 10
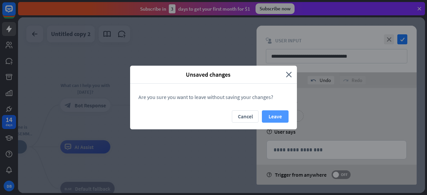
click at [280, 116] on button "Leave" at bounding box center [275, 117] width 27 height 12
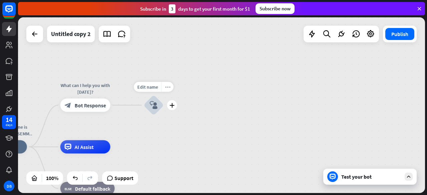
click at [168, 85] on icon "more_horiz" at bounding box center [167, 86] width 5 height 5
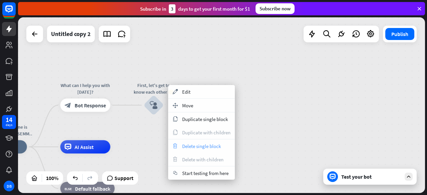
click at [199, 146] on span "Delete single block" at bounding box center [201, 146] width 39 height 6
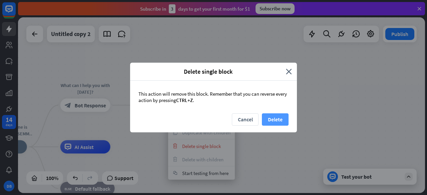
click at [268, 119] on button "Delete" at bounding box center [275, 120] width 27 height 12
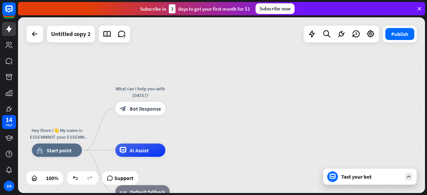
drag, startPoint x: 141, startPoint y: 50, endPoint x: 196, endPoint y: 53, distance: 55.2
click at [196, 53] on div "Hey there !👋 My name is ESSEMMBOT your ESSEMM assistance. Nice to meet you ! 😊 …" at bounding box center [221, 105] width 407 height 176
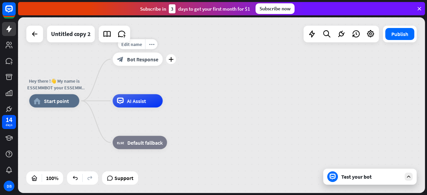
drag, startPoint x: 164, startPoint y: 119, endPoint x: 162, endPoint y: 69, distance: 49.5
click at [162, 66] on div "Edit name more_horiz plus block_bot_response Bot Response" at bounding box center [138, 59] width 50 height 13
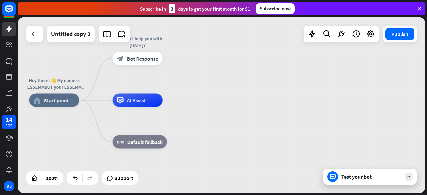
click at [126, 184] on div "Support" at bounding box center [120, 178] width 36 height 13
click at [349, 175] on div "Test your bot" at bounding box center [372, 177] width 60 height 7
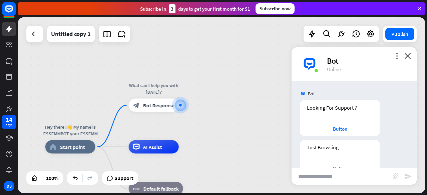
scroll to position [33, 0]
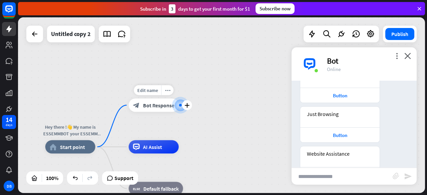
click at [152, 108] on span "Bot Response" at bounding box center [158, 105] width 31 height 7
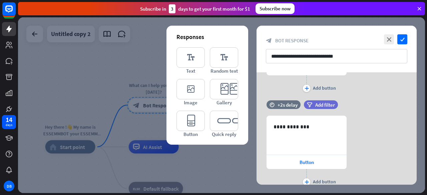
scroll to position [100, 0]
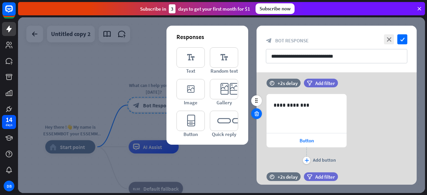
click at [256, 113] on icon at bounding box center [257, 114] width 6 height 6
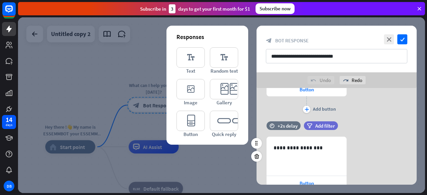
scroll to position [213, 0]
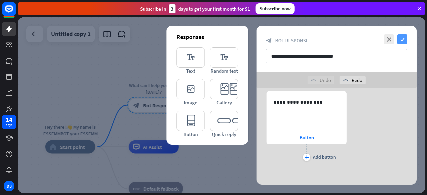
click at [401, 40] on icon "check" at bounding box center [403, 39] width 10 height 10
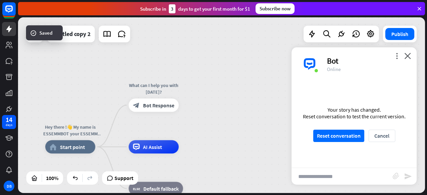
click at [231, 147] on div "Hey there !👋 My name is ESSEMMBOT your ESSEMM assistance. Nice to meet you ! 😊 …" at bounding box center [221, 105] width 407 height 176
click at [206, 124] on div "Hey there !👋 My name is ESSEMMBOT your ESSEMM assistance. Nice to meet you ! 😊 …" at bounding box center [221, 105] width 407 height 176
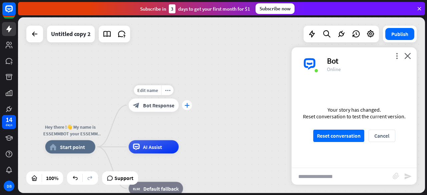
click at [189, 107] on icon "plus" at bounding box center [187, 105] width 5 height 5
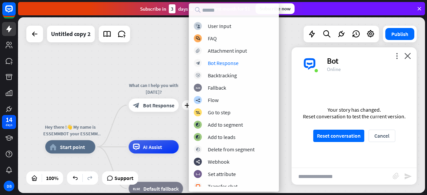
click at [179, 60] on div "Hey there !👋 My name is ESSEMMBOT your ESSEMM assistance. Nice to meet you ! 😊 …" at bounding box center [221, 105] width 407 height 176
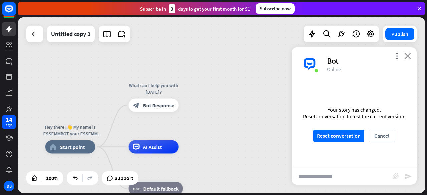
click at [411, 55] on div "more_vert close Bot Online" at bounding box center [354, 63] width 125 height 33
click at [408, 55] on icon "close" at bounding box center [408, 56] width 7 height 6
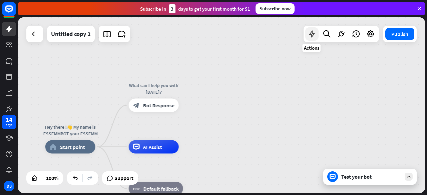
click at [316, 33] on icon at bounding box center [312, 34] width 9 height 9
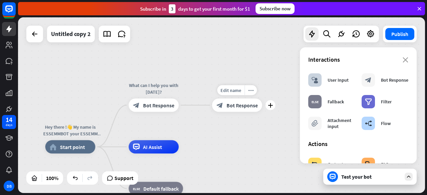
click at [237, 112] on div "Edit name more_horiz plus block_bot_response Bot Response" at bounding box center [237, 105] width 50 height 13
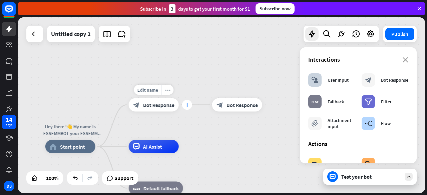
click at [188, 104] on icon "plus" at bounding box center [187, 105] width 5 height 5
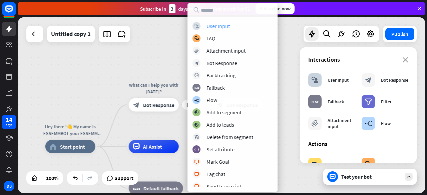
click at [209, 24] on div "User Input" at bounding box center [218, 26] width 23 height 7
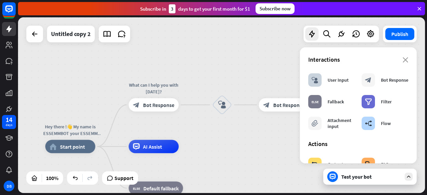
click at [226, 140] on div "Hey there !👋 My name is ESSEMMBOT your ESSEMM assistance. Nice to meet you ! 😊 …" at bounding box center [221, 105] width 407 height 176
click at [221, 102] on icon "block_user_input" at bounding box center [222, 105] width 8 height 8
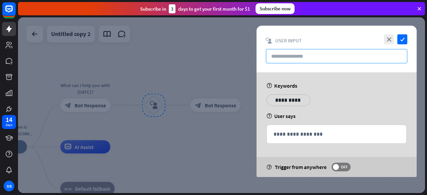
click at [279, 53] on input "text" at bounding box center [337, 56] width 142 height 14
click at [274, 58] on input "text" at bounding box center [337, 56] width 142 height 14
paste input "**********"
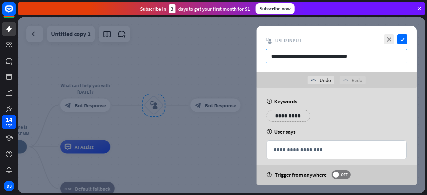
type input "**********"
click at [386, 71] on div "**********" at bounding box center [337, 49] width 160 height 47
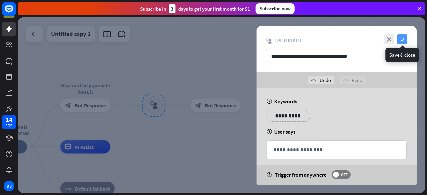
click at [405, 41] on icon "check" at bounding box center [403, 39] width 10 height 10
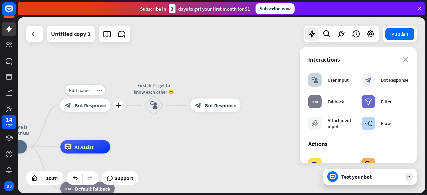
click at [63, 103] on div "block_bot_response Bot Response" at bounding box center [85, 105] width 50 height 13
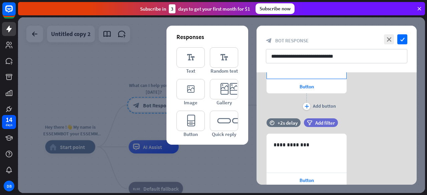
scroll to position [134, 0]
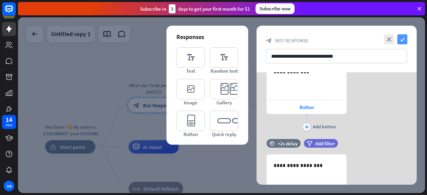
click at [407, 38] on icon "check" at bounding box center [403, 39] width 10 height 10
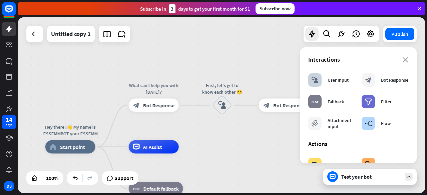
click at [403, 177] on div "Test your bot" at bounding box center [371, 177] width 94 height 16
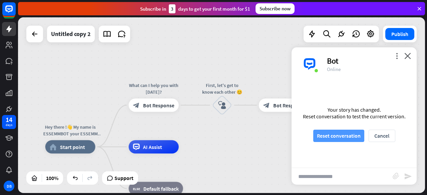
click at [341, 140] on button "Reset conversation" at bounding box center [339, 136] width 51 height 12
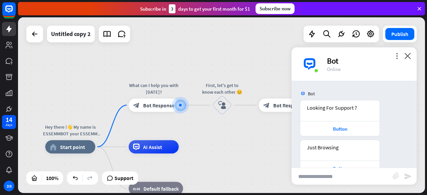
click at [335, 178] on input "text" at bounding box center [342, 176] width 101 height 17
type input "**"
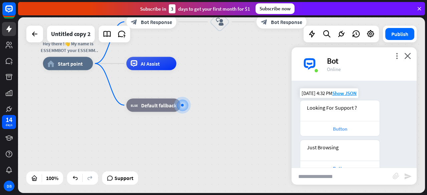
click at [343, 129] on div "Button" at bounding box center [340, 129] width 73 height 6
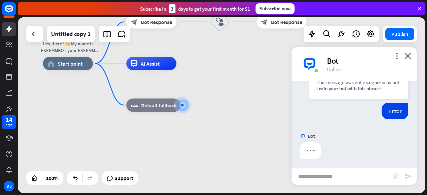
scroll to position [179, 0]
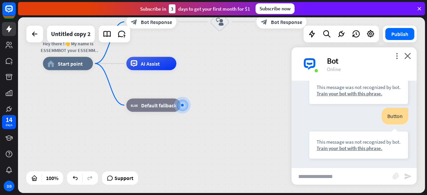
click at [217, 108] on div "Hey there !👋 My name is ESSEMMBOT your ESSEMM assistance. Nice to meet you ! 😊 …" at bounding box center [246, 152] width 407 height 176
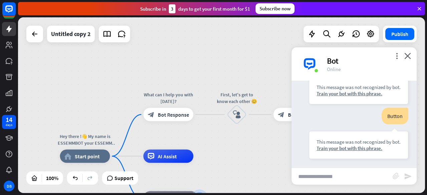
drag, startPoint x: 219, startPoint y: 66, endPoint x: 236, endPoint y: 159, distance: 95.0
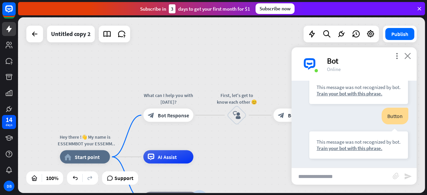
click at [409, 57] on icon "close" at bounding box center [408, 56] width 7 height 6
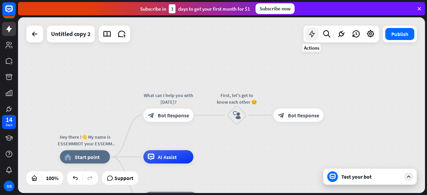
click at [311, 35] on icon at bounding box center [312, 34] width 9 height 9
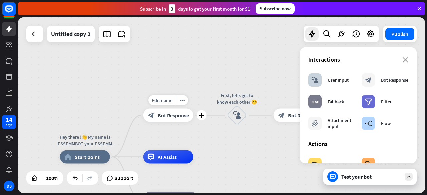
click at [160, 117] on span "Bot Response" at bounding box center [173, 115] width 31 height 7
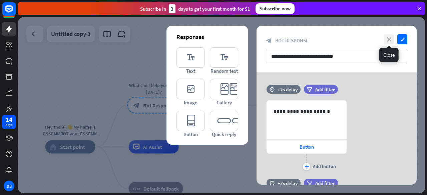
click at [390, 40] on icon "close" at bounding box center [389, 39] width 10 height 10
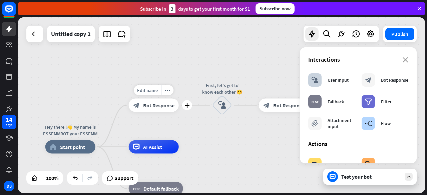
click at [152, 105] on span "Bot Response" at bounding box center [158, 105] width 31 height 7
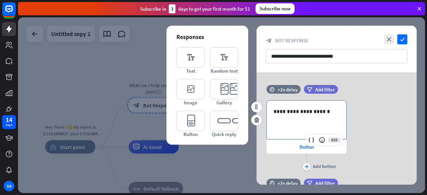
click at [277, 124] on div "**********" at bounding box center [306, 120] width 79 height 38
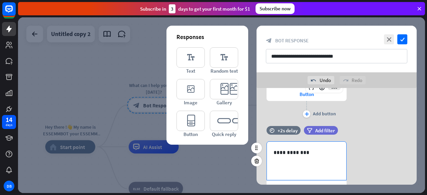
scroll to position [67, 0]
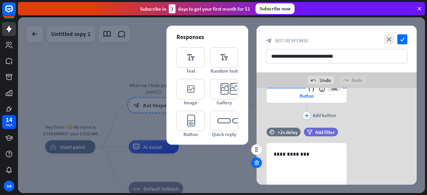
click at [256, 161] on icon at bounding box center [257, 163] width 6 height 6
click at [257, 164] on icon at bounding box center [257, 163] width 6 height 6
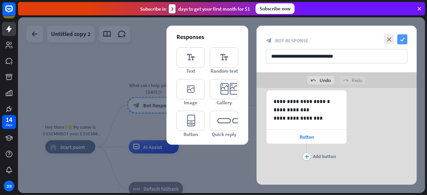
click at [404, 39] on icon "check" at bounding box center [403, 39] width 10 height 10
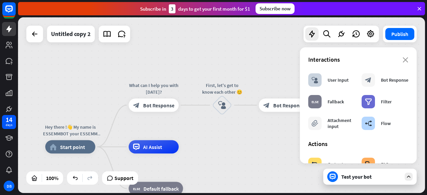
click at [347, 176] on div "Test your bot" at bounding box center [372, 177] width 60 height 7
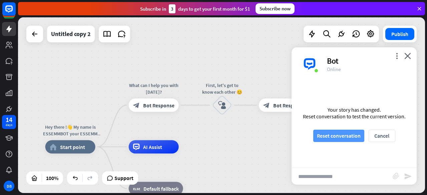
click at [335, 133] on button "Reset conversation" at bounding box center [339, 136] width 51 height 12
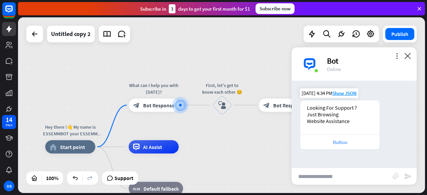
click at [325, 144] on div "Button" at bounding box center [340, 142] width 73 height 6
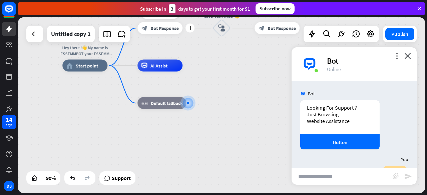
click at [166, 33] on div "block_bot_response Bot Response" at bounding box center [160, 28] width 45 height 12
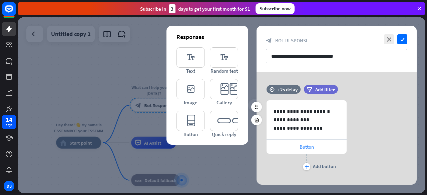
click at [299, 146] on div "Button" at bounding box center [307, 147] width 80 height 14
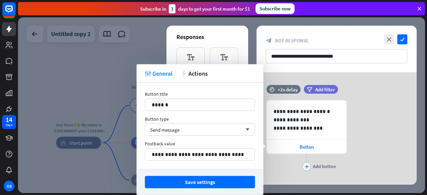
click at [296, 156] on div "plus Add button" at bounding box center [307, 162] width 80 height 17
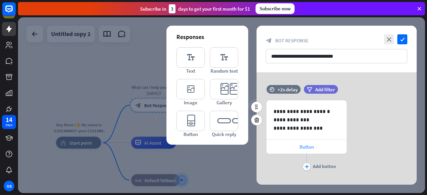
click at [306, 148] on span "Button" at bounding box center [307, 147] width 14 height 6
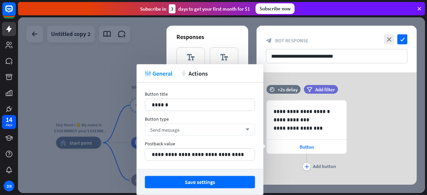
click at [226, 130] on div "Send message arrow_down" at bounding box center [200, 130] width 110 height 12
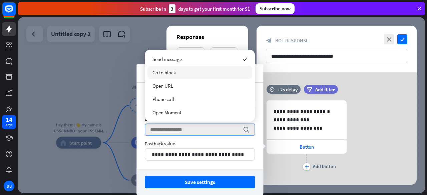
click at [180, 74] on div "Go to block" at bounding box center [200, 72] width 105 height 13
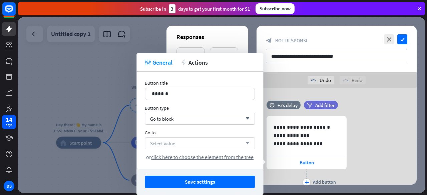
click at [197, 141] on div "Select value arrow_down" at bounding box center [200, 144] width 110 height 12
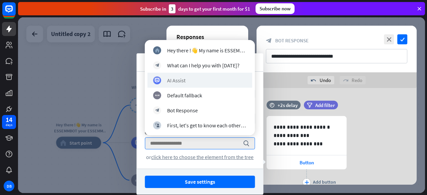
click at [177, 85] on div "AI Assist" at bounding box center [200, 80] width 105 height 15
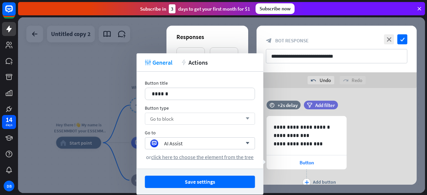
click at [193, 119] on div "Go to block arrow_down" at bounding box center [200, 119] width 110 height 12
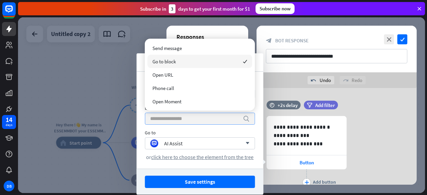
click at [193, 119] on input "search" at bounding box center [195, 118] width 90 height 11
click at [201, 131] on div "Go to" at bounding box center [200, 133] width 110 height 6
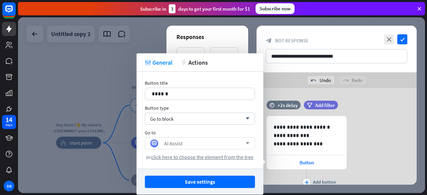
click at [199, 148] on div "AI Assist arrow_down" at bounding box center [200, 144] width 110 height 12
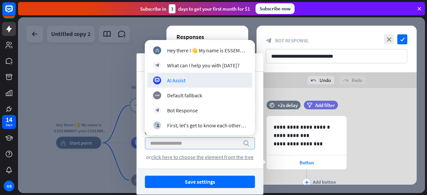
click at [199, 148] on input "search" at bounding box center [195, 143] width 90 height 11
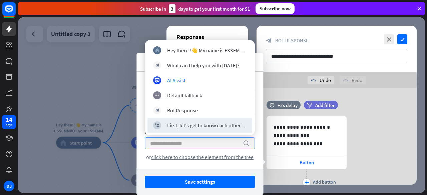
click at [176, 138] on input "search" at bounding box center [195, 143] width 90 height 11
click at [181, 158] on span "click here to choose the element from the tree" at bounding box center [202, 157] width 103 height 7
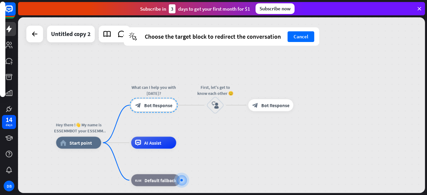
drag, startPoint x: 231, startPoint y: 149, endPoint x: 220, endPoint y: 123, distance: 28.1
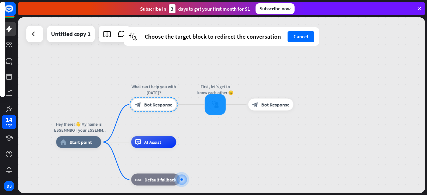
click at [216, 107] on div at bounding box center [215, 104] width 21 height 21
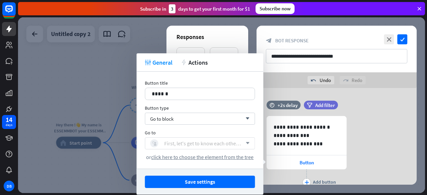
click at [190, 143] on div "First, let's get to know each other 😊" at bounding box center [203, 143] width 78 height 7
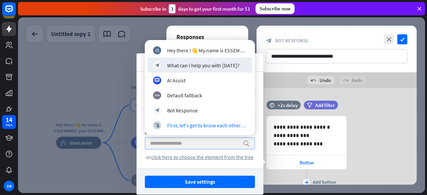
click at [138, 62] on div "tweak General action Actions" at bounding box center [200, 62] width 127 height 18
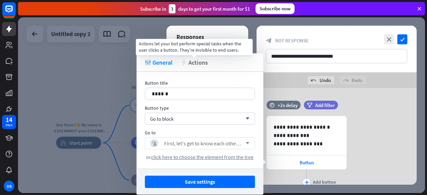
click at [194, 59] on span "Actions" at bounding box center [198, 63] width 19 height 8
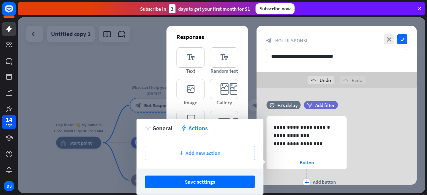
click at [194, 155] on span "Add new action" at bounding box center [203, 153] width 35 height 7
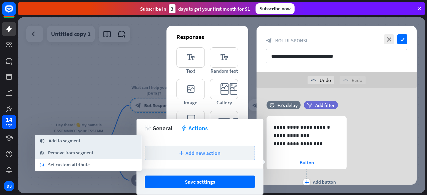
click at [185, 153] on div "plus Add new action" at bounding box center [200, 153] width 110 height 15
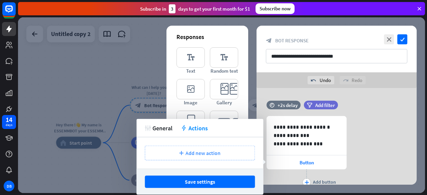
click at [186, 152] on span "Add new action" at bounding box center [203, 153] width 35 height 7
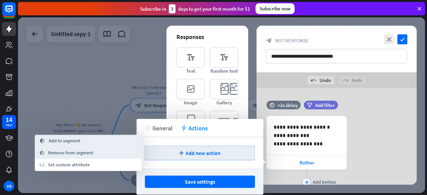
click at [163, 127] on span "General" at bounding box center [163, 128] width 20 height 8
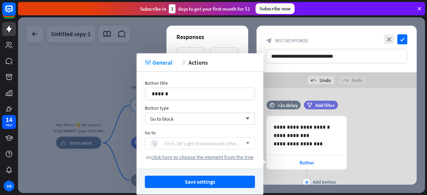
click at [180, 147] on div "block_user_input First, let's get to know each other 😊" at bounding box center [196, 144] width 92 height 8
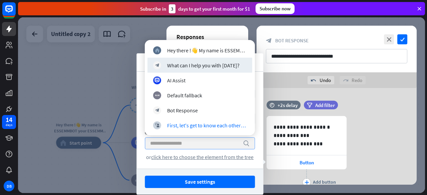
click at [83, 72] on div at bounding box center [221, 105] width 407 height 176
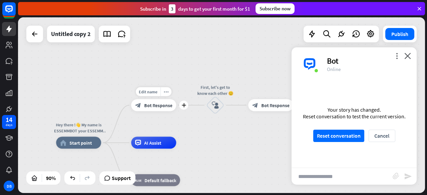
click at [166, 106] on span "Bot Response" at bounding box center [158, 106] width 28 height 6
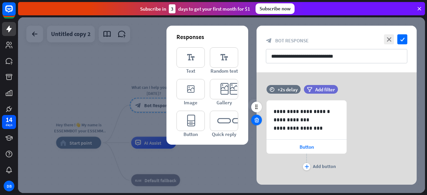
click at [256, 122] on icon at bounding box center [257, 120] width 6 height 6
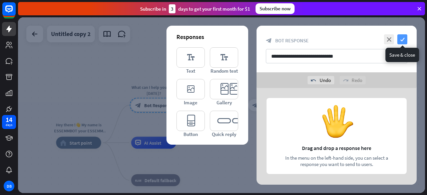
click at [403, 38] on icon "check" at bounding box center [403, 39] width 10 height 10
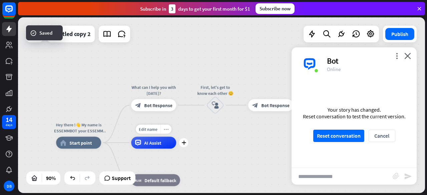
click at [168, 130] on icon "more_horiz" at bounding box center [166, 129] width 5 height 5
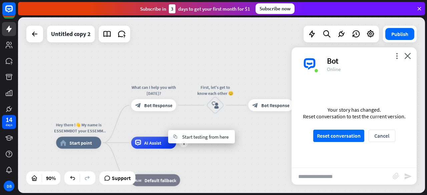
click at [157, 149] on div "AI Assist" at bounding box center [153, 143] width 45 height 12
click at [154, 129] on span "Edit name" at bounding box center [148, 129] width 19 height 5
click at [185, 143] on icon "plus" at bounding box center [184, 143] width 5 height 4
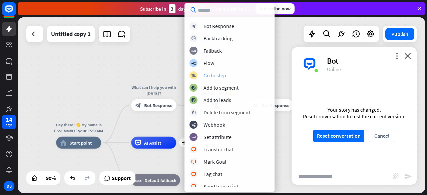
click at [214, 78] on div "Go to step" at bounding box center [215, 75] width 23 height 7
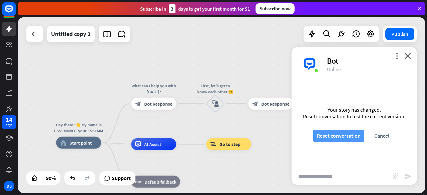
click at [325, 139] on button "Reset conversation" at bounding box center [339, 136] width 51 height 12
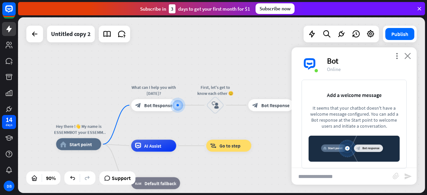
click at [408, 54] on icon "close" at bounding box center [408, 56] width 7 height 6
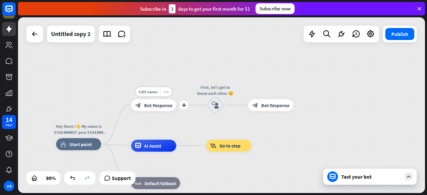
click at [153, 111] on div "block_bot_response Bot Response" at bounding box center [153, 106] width 45 height 12
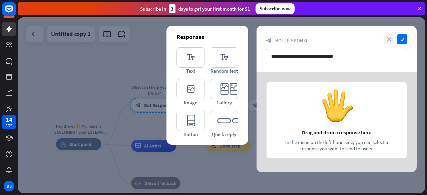
click at [391, 38] on icon "close" at bounding box center [389, 39] width 10 height 10
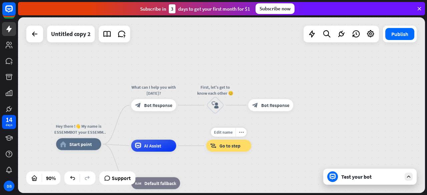
click at [235, 146] on span "Go to step" at bounding box center [230, 146] width 21 height 6
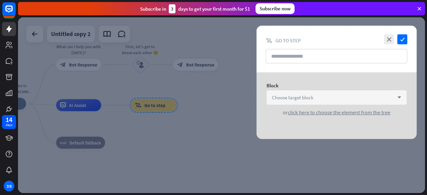
click at [291, 99] on span "Choose target block" at bounding box center [292, 98] width 41 height 6
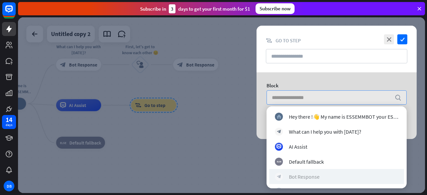
scroll to position [13, 0]
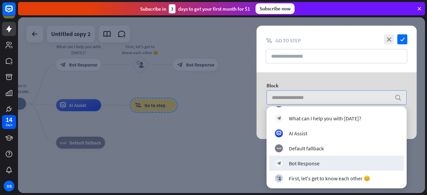
click at [235, 147] on div at bounding box center [221, 105] width 407 height 176
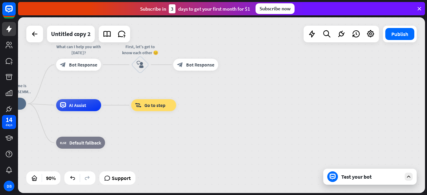
drag, startPoint x: 215, startPoint y: 128, endPoint x: 340, endPoint y: 99, distance: 128.2
click at [217, 127] on div "Hey there !👋 My name is ESSEMMBOT your ESSEMM assistance. Nice to meet you ! 😊 …" at bounding box center [164, 183] width 367 height 158
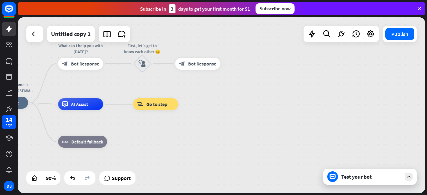
click at [347, 97] on div "Hey there !👋 My name is ESSEMMBOT your ESSEMM assistance. Nice to meet you ! 😊 …" at bounding box center [221, 105] width 407 height 176
click at [194, 112] on div "Hey there !👋 My name is ESSEMMBOT your ESSEMM assistance. Nice to meet you ! 😊 …" at bounding box center [166, 182] width 367 height 158
drag, startPoint x: 198, startPoint y: 99, endPoint x: 263, endPoint y: 95, distance: 65.2
click at [199, 99] on div "Hey there !👋 My name is ESSEMMBOT your ESSEMM assistance. Nice to meet you ! 😊 …" at bounding box center [221, 105] width 407 height 176
click at [309, 37] on icon at bounding box center [312, 34] width 9 height 9
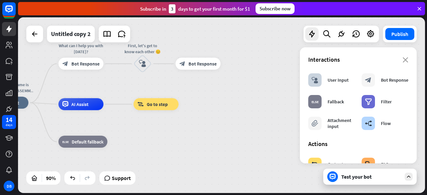
click at [242, 127] on div "Hey there !👋 My name is ESSEMMBOT your ESSEMM assistance. Nice to meet you ! 😊 …" at bounding box center [166, 182] width 367 height 158
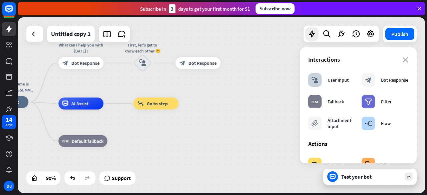
click at [242, 127] on div "Hey there !👋 My name is ESSEMMBOT your ESSEMM assistance. Nice to meet you ! 😊 …" at bounding box center [166, 181] width 367 height 158
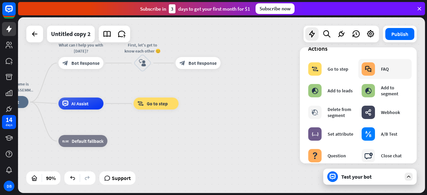
scroll to position [134, 0]
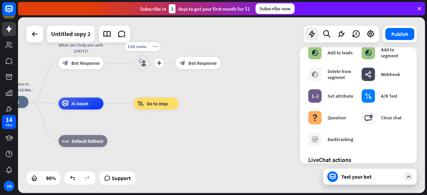
click at [142, 64] on icon "block_user_input" at bounding box center [142, 62] width 7 height 7
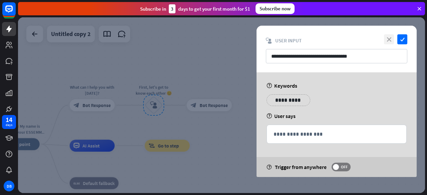
click at [386, 38] on icon "close" at bounding box center [389, 39] width 10 height 10
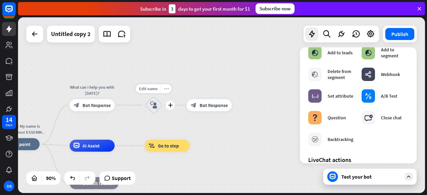
click at [166, 84] on div "more_horiz" at bounding box center [166, 88] width 11 height 9
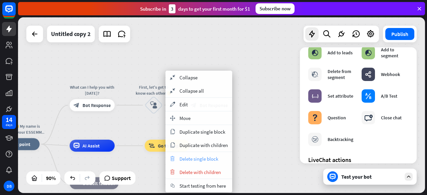
click at [190, 159] on span "Delete single block" at bounding box center [199, 159] width 39 height 6
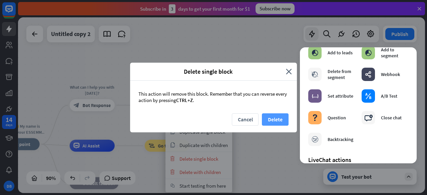
click at [267, 117] on button "Delete" at bounding box center [275, 120] width 27 height 12
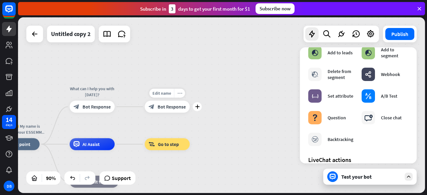
click at [179, 93] on icon "more_horiz" at bounding box center [179, 93] width 5 height 5
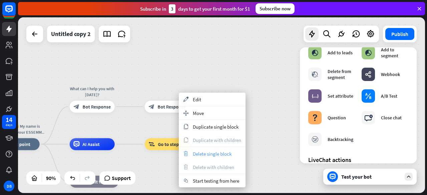
click at [203, 154] on span "Delete single block" at bounding box center [212, 154] width 39 height 6
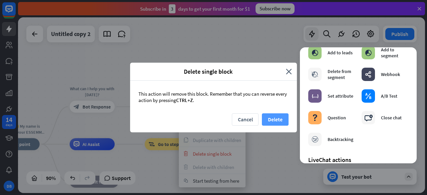
click at [269, 116] on button "Delete" at bounding box center [275, 120] width 27 height 12
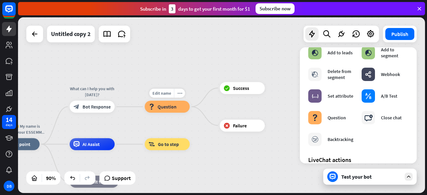
click at [175, 112] on div "block_question Question" at bounding box center [167, 107] width 45 height 12
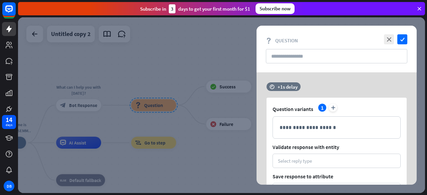
click at [303, 108] on span "Question variants" at bounding box center [293, 109] width 41 height 7
click at [303, 107] on span "Question variants" at bounding box center [293, 109] width 41 height 7
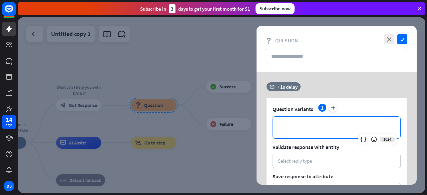
click at [293, 128] on p "**********" at bounding box center [337, 128] width 114 height 8
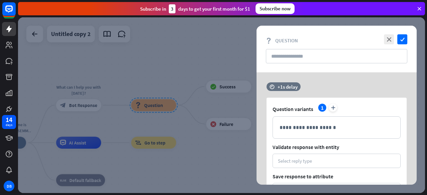
click at [284, 110] on span "Question variants" at bounding box center [293, 109] width 41 height 7
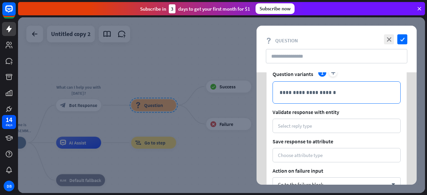
scroll to position [67, 0]
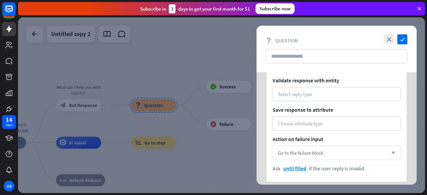
click at [301, 156] on span "Go to the failure block" at bounding box center [300, 153] width 45 height 6
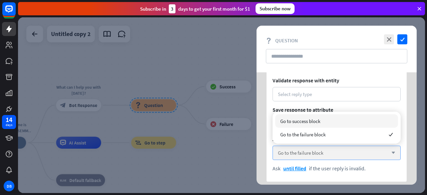
click at [301, 156] on span "Go to the failure block" at bounding box center [300, 153] width 45 height 6
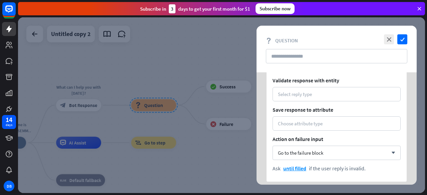
click at [289, 110] on span "Save response to attribute" at bounding box center [337, 110] width 128 height 7
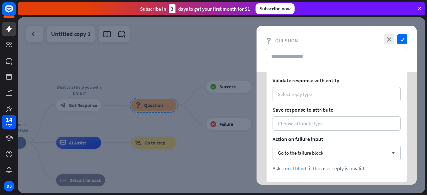
click at [291, 169] on span "until filled" at bounding box center [295, 168] width 23 height 7
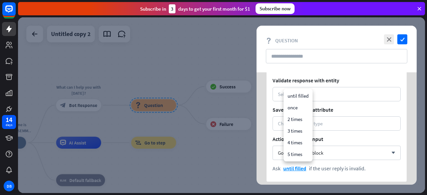
click at [334, 169] on span "if the user reply is invalid." at bounding box center [337, 168] width 57 height 7
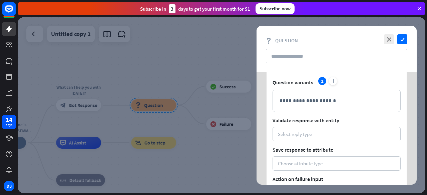
scroll to position [0, 0]
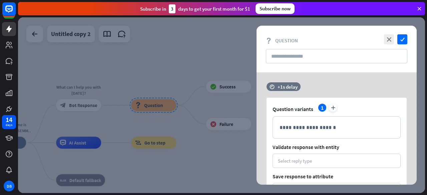
click at [309, 112] on span "Question variants" at bounding box center [293, 109] width 41 height 7
click at [391, 38] on icon "close" at bounding box center [389, 39] width 10 height 10
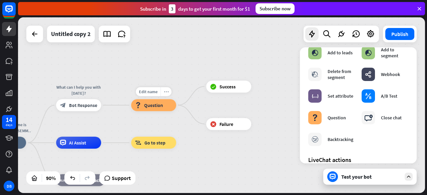
click at [166, 91] on icon "more_horiz" at bounding box center [166, 92] width 5 height 5
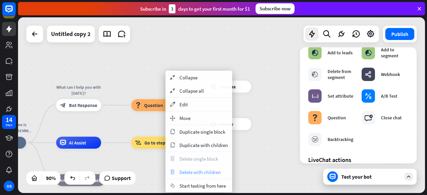
click at [191, 173] on span "Delete with children" at bounding box center [200, 172] width 41 height 6
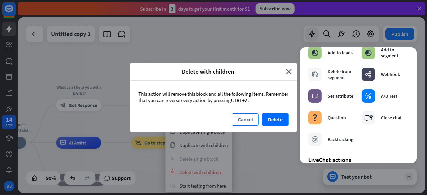
click at [243, 122] on button "Cancel" at bounding box center [245, 120] width 27 height 12
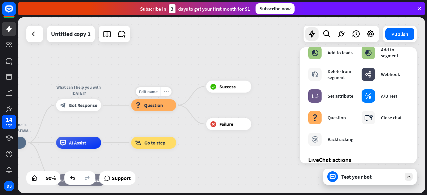
click at [168, 89] on div "more_horiz" at bounding box center [166, 91] width 11 height 9
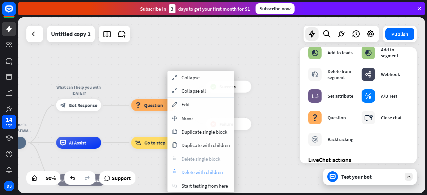
click at [198, 171] on span "Delete with children" at bounding box center [202, 172] width 41 height 6
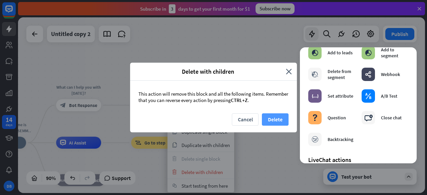
click at [277, 117] on button "Delete" at bounding box center [275, 120] width 27 height 12
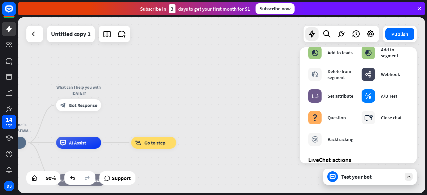
click at [229, 103] on div "Hey there !👋 My name is ESSEMMBOT your ESSEMM assistance. Nice to meet you ! 😊 …" at bounding box center [221, 105] width 407 height 176
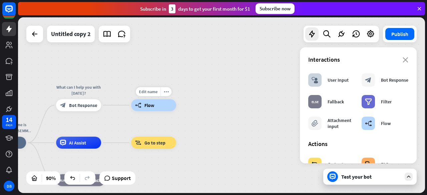
click at [160, 107] on div "builder_tree Flow" at bounding box center [153, 106] width 45 height 12
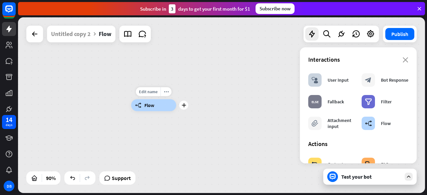
click at [157, 110] on div "builder_tree Flow" at bounding box center [153, 106] width 45 height 12
click at [154, 105] on span "Flow" at bounding box center [150, 106] width 10 height 6
click at [152, 111] on div "builder_tree Flow" at bounding box center [153, 106] width 45 height 12
click at [149, 106] on span "Flow" at bounding box center [150, 106] width 10 height 6
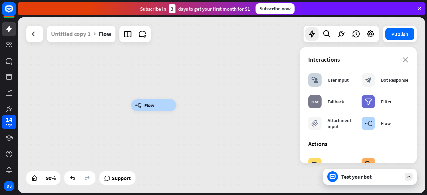
click at [149, 106] on span "Flow" at bounding box center [150, 106] width 10 height 6
drag, startPoint x: 140, startPoint y: 103, endPoint x: 153, endPoint y: 103, distance: 12.7
click at [153, 103] on div "builder_tree Flow" at bounding box center [153, 106] width 45 height 12
click at [151, 145] on div "builder_tree Flow" at bounding box center [314, 185] width 367 height 158
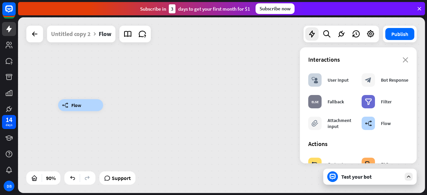
drag, startPoint x: 134, startPoint y: 148, endPoint x: 160, endPoint y: 132, distance: 30.3
click at [60, 148] on div "builder_tree Flow" at bounding box center [241, 185] width 367 height 158
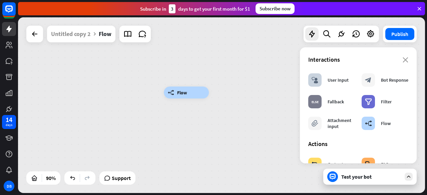
drag, startPoint x: 177, startPoint y: 122, endPoint x: 152, endPoint y: 137, distance: 28.9
click at [278, 111] on div "builder_tree Flow" at bounding box center [347, 172] width 367 height 158
drag, startPoint x: 59, startPoint y: 136, endPoint x: 106, endPoint y: 130, distance: 46.8
click at [56, 140] on div "builder_tree Flow" at bounding box center [221, 105] width 407 height 176
click at [403, 57] on icon "close" at bounding box center [406, 59] width 6 height 5
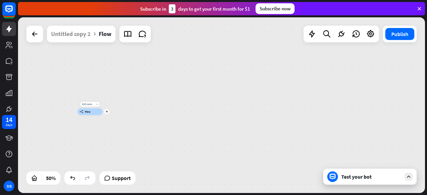
drag, startPoint x: 144, startPoint y: 115, endPoint x: 87, endPoint y: 115, distance: 56.4
click at [87, 115] on div "Edit name more_horiz plus builder_tree Flow" at bounding box center [89, 112] width 25 height 7
click at [103, 115] on div "Edit name more_horiz plus builder_tree Flow" at bounding box center [89, 112] width 25 height 7
click at [108, 113] on div "plus" at bounding box center [106, 111] width 5 height 5
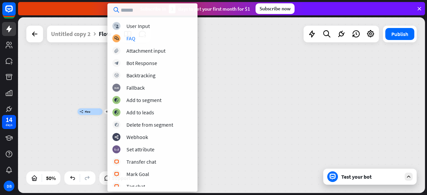
click at [52, 90] on div "plus builder_tree Flow" at bounding box center [221, 105] width 407 height 176
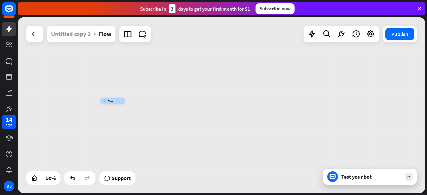
drag, startPoint x: 64, startPoint y: 71, endPoint x: 81, endPoint y: 48, distance: 28.5
click at [81, 47] on div "builder_tree Flow" at bounding box center [221, 105] width 407 height 176
drag, startPoint x: 70, startPoint y: 63, endPoint x: 96, endPoint y: 123, distance: 65.6
click at [96, 123] on div "builder_tree Flow" at bounding box center [221, 105] width 407 height 176
drag, startPoint x: 128, startPoint y: 149, endPoint x: 76, endPoint y: 82, distance: 84.6
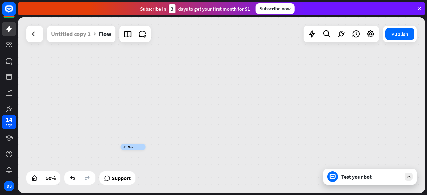
click at [75, 82] on div "builder_tree Flow" at bounding box center [221, 105] width 407 height 176
drag, startPoint x: 132, startPoint y: 145, endPoint x: 91, endPoint y: 141, distance: 40.6
click at [84, 85] on div "builder_tree Flow" at bounding box center [221, 105] width 407 height 176
click at [75, 183] on div at bounding box center [72, 178] width 11 height 11
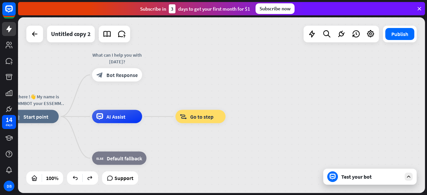
drag, startPoint x: 335, startPoint y: 127, endPoint x: 275, endPoint y: 119, distance: 59.9
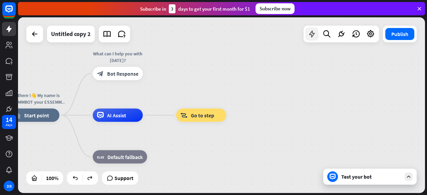
click at [314, 36] on icon at bounding box center [312, 34] width 9 height 9
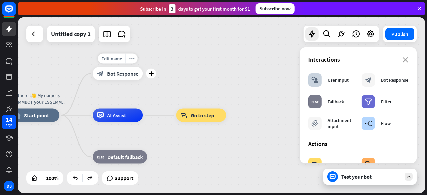
click at [123, 75] on span "Bot Response" at bounding box center [122, 73] width 31 height 7
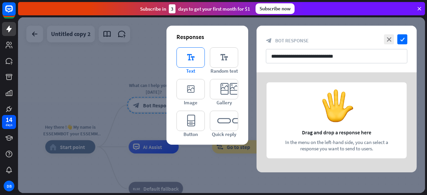
click at [195, 60] on icon "editor_text" at bounding box center [191, 57] width 28 height 20
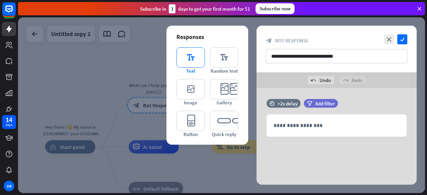
scroll to position [3, 0]
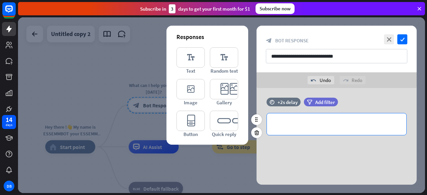
click at [303, 126] on p "**********" at bounding box center [337, 124] width 126 height 8
click at [288, 123] on p "**********" at bounding box center [337, 124] width 126 height 8
click at [313, 145] on div "**********" at bounding box center [337, 135] width 160 height 100
click at [357, 121] on p "**********" at bounding box center [337, 124] width 127 height 8
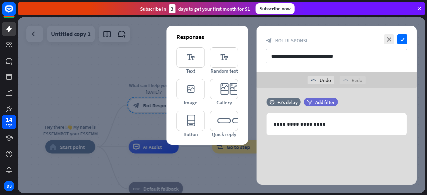
click at [325, 152] on div "**********" at bounding box center [337, 135] width 160 height 100
click at [223, 123] on icon "editor_quick_replies" at bounding box center [224, 121] width 28 height 20
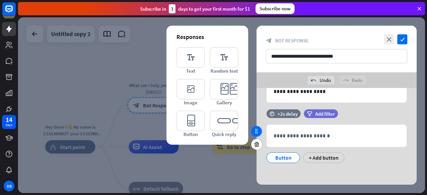
scroll to position [37, 0]
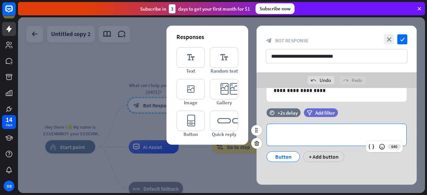
click at [298, 132] on p "**********" at bounding box center [337, 135] width 126 height 8
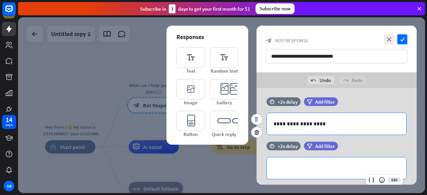
click at [297, 121] on p "**********" at bounding box center [337, 124] width 127 height 8
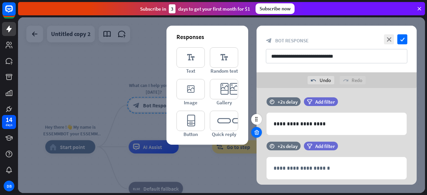
click at [257, 132] on icon at bounding box center [257, 133] width 6 height 6
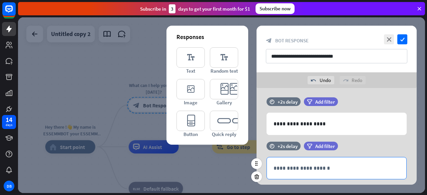
scroll to position [0, 0]
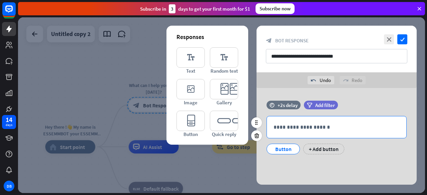
click at [292, 127] on p "**********" at bounding box center [337, 127] width 126 height 8
click at [281, 147] on div "Button" at bounding box center [284, 149] width 22 height 10
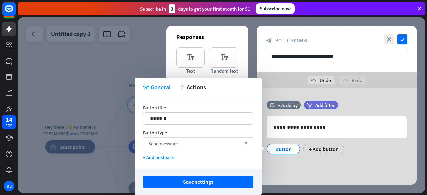
click at [181, 145] on div "Send message arrow_down" at bounding box center [198, 144] width 110 height 12
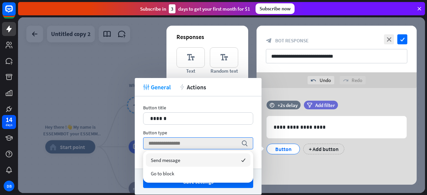
click at [165, 161] on span "Send message" at bounding box center [165, 160] width 29 height 6
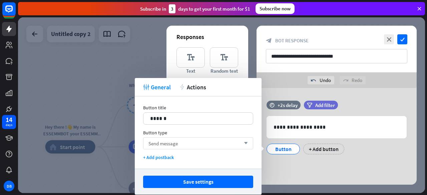
click at [170, 142] on span "Send message" at bounding box center [163, 144] width 29 height 6
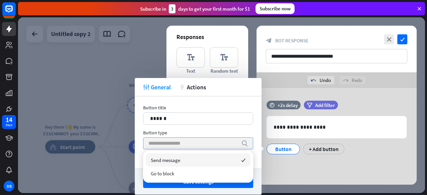
click at [170, 160] on span "Send message" at bounding box center [165, 160] width 29 height 6
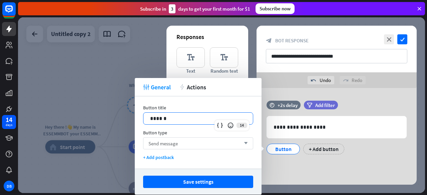
click at [172, 121] on p "******" at bounding box center [198, 119] width 97 height 8
click at [160, 158] on div "+ Add postback" at bounding box center [198, 158] width 110 height 6
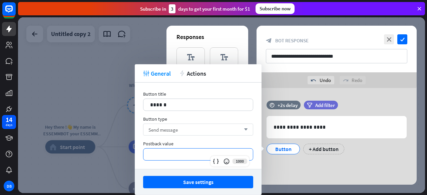
click at [164, 155] on p "**********" at bounding box center [198, 155] width 96 height 8
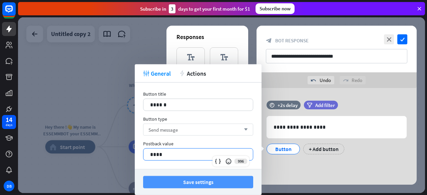
click at [192, 178] on button "Save settings" at bounding box center [198, 182] width 110 height 12
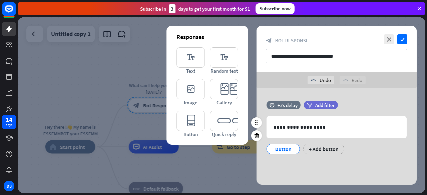
click at [355, 148] on div "Button + Add button" at bounding box center [335, 148] width 140 height 14
click at [400, 38] on icon "check" at bounding box center [403, 39] width 10 height 10
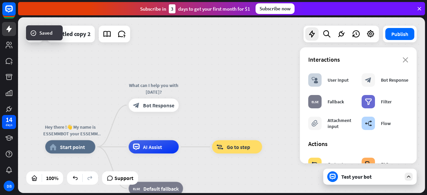
click at [359, 180] on div "Test your bot" at bounding box center [372, 177] width 60 height 7
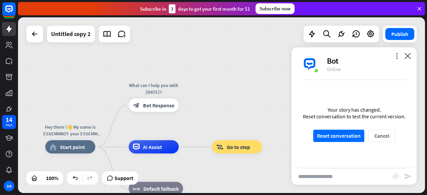
click at [340, 126] on div "Your story has changed. Reset conversation to test the current version. Reset c…" at bounding box center [354, 124] width 125 height 87
click at [337, 137] on button "Reset conversation" at bounding box center [339, 136] width 51 height 12
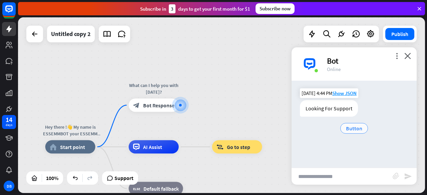
click at [355, 127] on span "Button" at bounding box center [354, 128] width 16 height 7
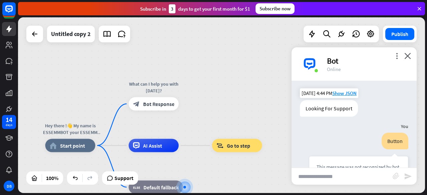
scroll to position [26, 0]
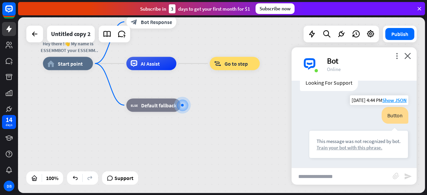
click at [342, 147] on div "Train your bot with this phrase." at bounding box center [359, 148] width 84 height 6
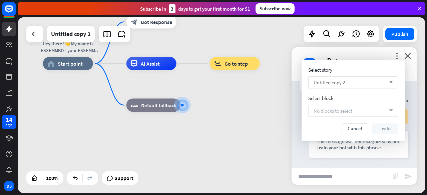
click at [335, 82] on span "Untitled copy 2" at bounding box center [329, 82] width 31 height 6
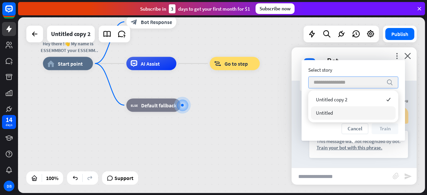
click at [329, 110] on span "Untitled" at bounding box center [324, 113] width 17 height 6
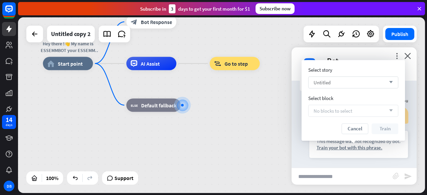
click at [339, 113] on span "No blocks to select" at bounding box center [333, 111] width 39 height 6
click at [382, 114] on div "No blocks to select arrow_down" at bounding box center [354, 111] width 90 height 12
click at [356, 128] on button "Cancel" at bounding box center [355, 129] width 27 height 11
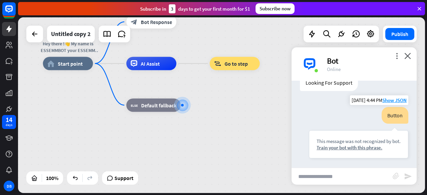
click at [389, 113] on div "Button" at bounding box center [395, 115] width 27 height 17
click at [389, 100] on span "Show JSON" at bounding box center [395, 100] width 24 height 6
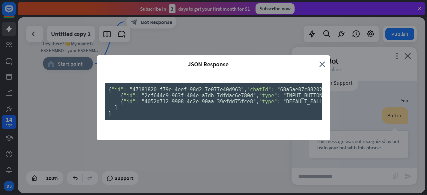
scroll to position [0, 0]
click at [320, 60] on icon "close" at bounding box center [323, 64] width 6 height 8
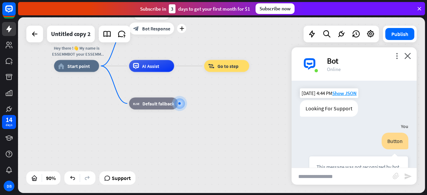
click at [159, 30] on span "Bot Response" at bounding box center [156, 28] width 28 height 6
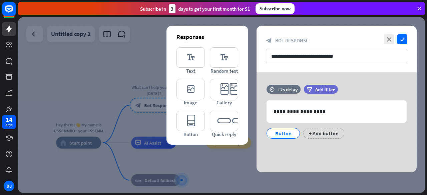
click at [313, 155] on div "**********" at bounding box center [337, 122] width 160 height 100
click at [284, 135] on div "Button" at bounding box center [284, 134] width 22 height 10
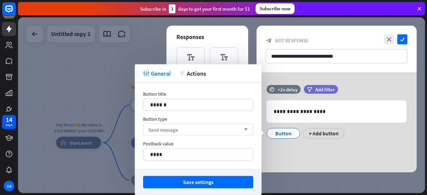
click at [216, 134] on div "Send message arrow_down" at bounding box center [198, 130] width 110 height 12
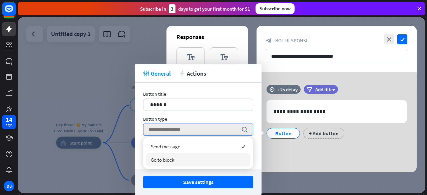
click at [160, 158] on span "Go to block" at bounding box center [162, 160] width 23 height 6
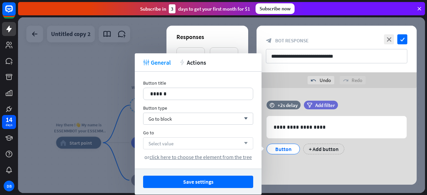
click at [169, 141] on span "Select value" at bounding box center [161, 144] width 25 height 6
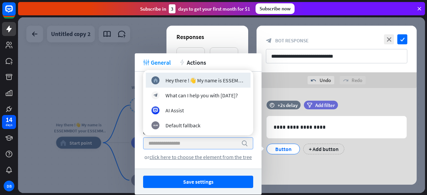
click at [254, 166] on div "Button title 14 ****** Button type Go to block arrow_down Go to search or click…" at bounding box center [198, 120] width 127 height 97
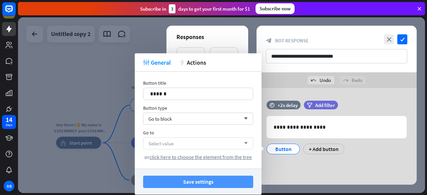
click at [191, 179] on button "Save settings" at bounding box center [198, 182] width 110 height 12
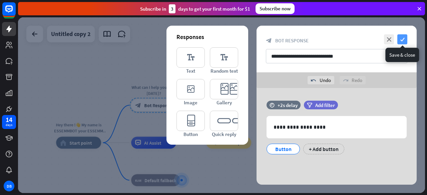
click at [402, 38] on icon "check" at bounding box center [403, 39] width 10 height 10
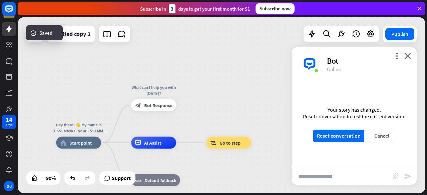
click at [227, 109] on div "Hey there !👋 My name is ESSEMMBOT your ESSEMM assistance. Nice to meet you ! 😊 …" at bounding box center [221, 105] width 407 height 176
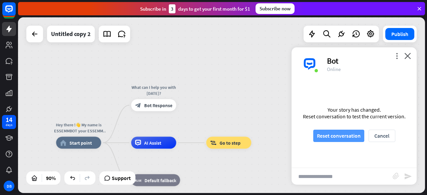
click at [344, 137] on button "Reset conversation" at bounding box center [339, 136] width 51 height 12
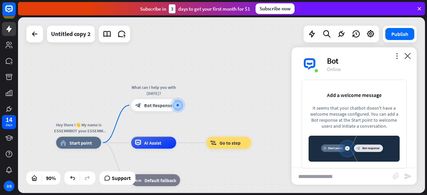
click at [347, 148] on img at bounding box center [354, 149] width 91 height 26
click at [396, 53] on icon "more_vert" at bounding box center [397, 56] width 6 height 6
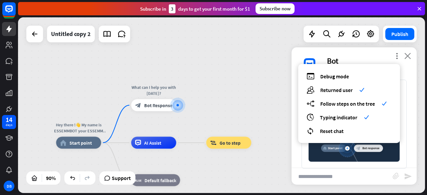
click at [410, 55] on icon "close" at bounding box center [408, 56] width 7 height 6
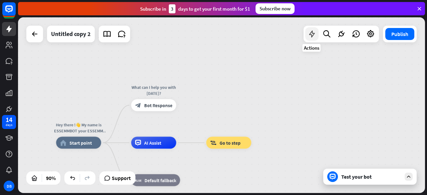
click at [312, 37] on icon at bounding box center [312, 34] width 9 height 9
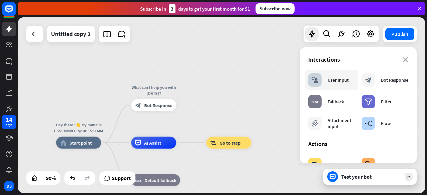
click at [336, 85] on div "block_user_input User Input" at bounding box center [329, 79] width 40 height 13
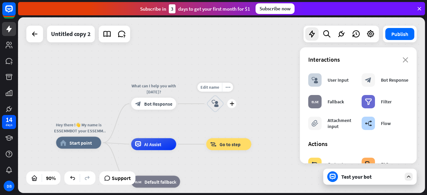
click at [213, 104] on icon "block_user_input" at bounding box center [215, 103] width 7 height 7
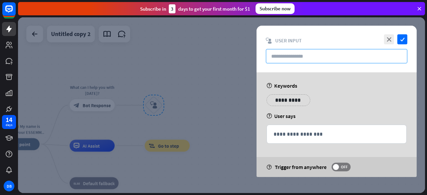
click at [279, 57] on input "text" at bounding box center [337, 56] width 142 height 14
click at [278, 116] on div "help User says" at bounding box center [337, 116] width 140 height 7
click at [287, 102] on p "**********" at bounding box center [285, 100] width 27 height 8
click at [276, 110] on icon "variable" at bounding box center [276, 109] width 5 height 5
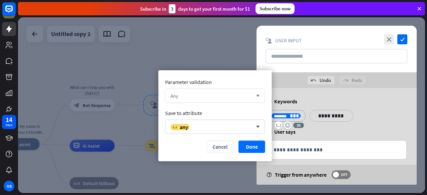
click at [254, 94] on icon "arrow_down" at bounding box center [256, 96] width 7 height 4
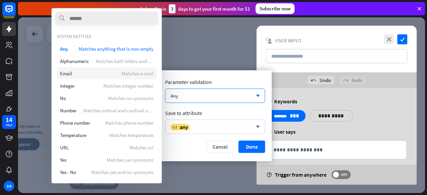
click at [65, 73] on span "Email" at bounding box center [66, 73] width 12 height 6
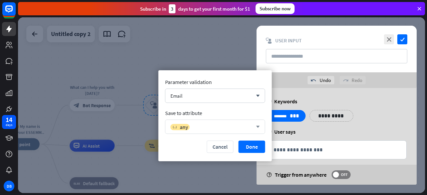
click at [212, 122] on div "variable any arrow_down" at bounding box center [215, 127] width 100 height 14
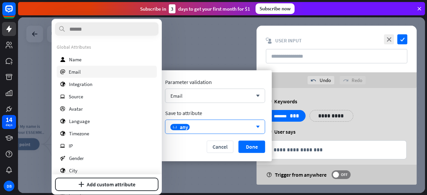
click at [82, 72] on div "email Email" at bounding box center [107, 72] width 100 height 12
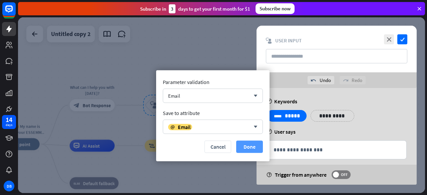
click at [251, 141] on button "Done" at bounding box center [249, 147] width 27 height 12
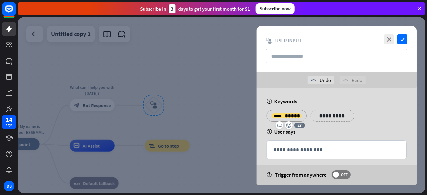
click at [356, 119] on div "**********" at bounding box center [337, 118] width 144 height 17
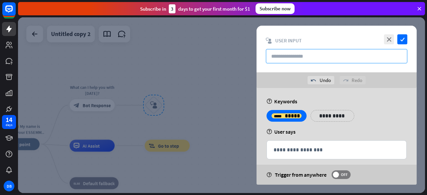
click at [306, 58] on input "text" at bounding box center [337, 56] width 142 height 14
paste input "**********"
type input "**********"
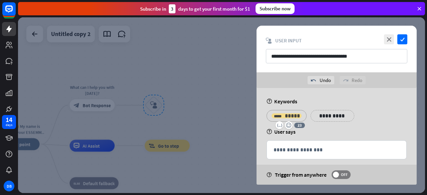
click at [286, 115] on span "*****" at bounding box center [292, 116] width 15 height 5
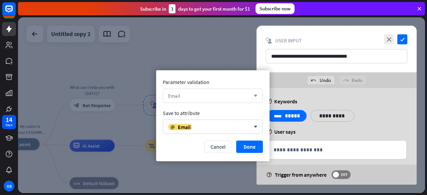
click at [196, 93] on div "Email" at bounding box center [209, 96] width 82 height 6
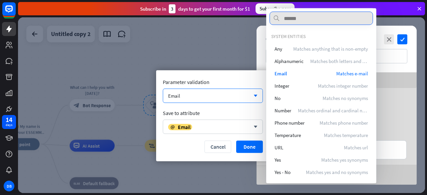
click at [329, 18] on input "text" at bounding box center [322, 18] width 104 height 13
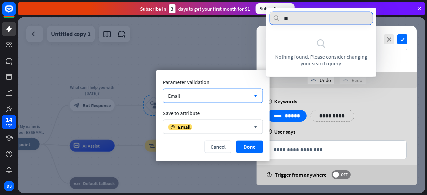
type input "*"
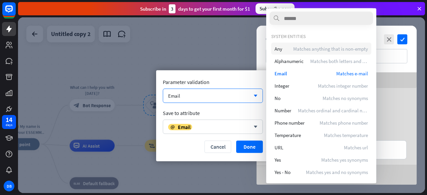
click at [284, 50] on div "Any Matches anything that is non-empty" at bounding box center [322, 49] width 100 height 12
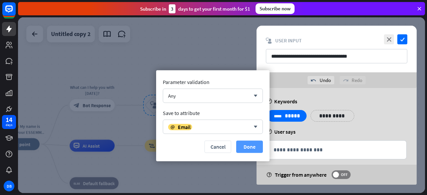
click at [248, 145] on button "Done" at bounding box center [249, 147] width 27 height 12
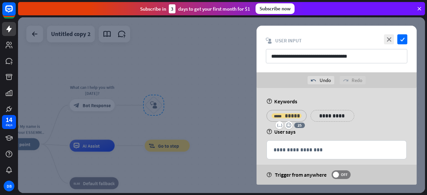
click at [292, 116] on span "*****" at bounding box center [292, 116] width 15 height 5
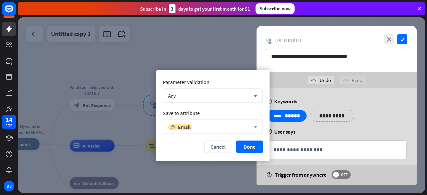
click at [214, 126] on div "email Email" at bounding box center [209, 127] width 82 height 7
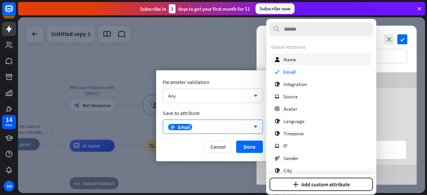
click at [285, 55] on div "user Name" at bounding box center [322, 59] width 100 height 12
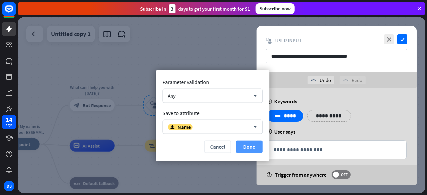
click at [241, 147] on button "Done" at bounding box center [249, 147] width 27 height 12
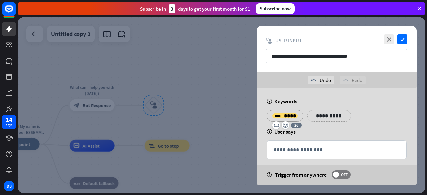
click at [361, 64] on div "**********" at bounding box center [337, 49] width 160 height 47
click at [375, 113] on div "**********" at bounding box center [337, 118] width 144 height 17
click at [330, 115] on p "**********" at bounding box center [326, 116] width 27 height 8
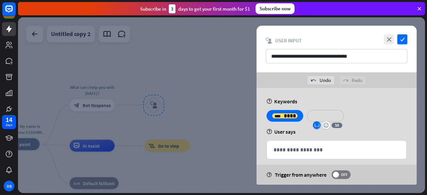
click at [315, 126] on icon "variable" at bounding box center [317, 125] width 5 height 5
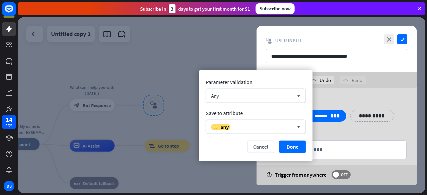
click at [363, 130] on div "help User says" at bounding box center [337, 132] width 140 height 7
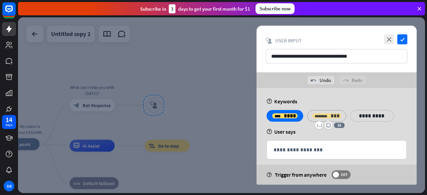
click at [331, 115] on span "***" at bounding box center [335, 116] width 9 height 5
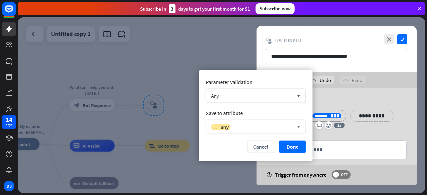
click at [247, 128] on div "variable any" at bounding box center [252, 127] width 82 height 7
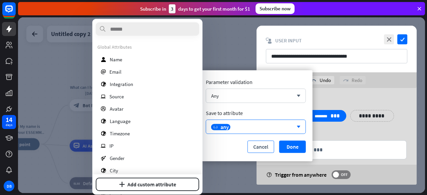
click at [260, 147] on button "Cancel" at bounding box center [261, 147] width 27 height 12
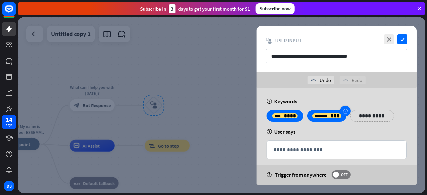
click at [343, 111] on icon at bounding box center [346, 111] width 6 height 6
click at [337, 115] on p "**********" at bounding box center [330, 116] width 34 height 8
click at [325, 115] on p "**********" at bounding box center [326, 116] width 27 height 8
click at [375, 112] on div "**********" at bounding box center [337, 118] width 144 height 17
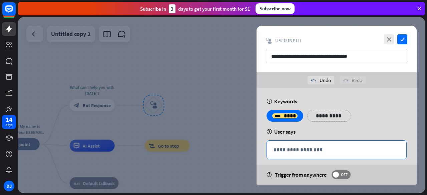
click at [322, 151] on p "**********" at bounding box center [337, 150] width 126 height 8
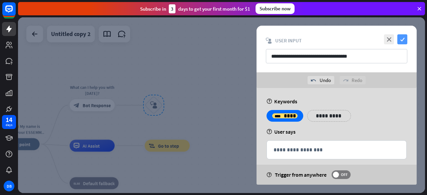
click at [402, 40] on icon "check" at bounding box center [403, 39] width 10 height 10
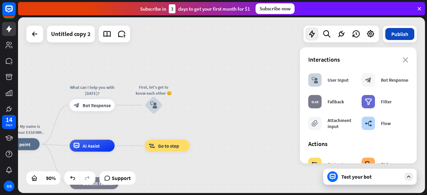
click at [393, 34] on button "Publish" at bounding box center [400, 34] width 29 height 12
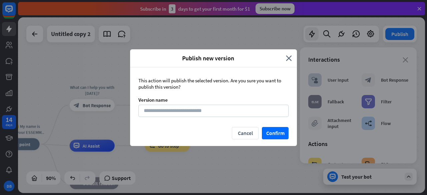
drag, startPoint x: 138, startPoint y: 100, endPoint x: 230, endPoint y: 79, distance: 95.0
click at [191, 95] on div "This action will publish the selected version. Are you sure you want to publish…" at bounding box center [213, 97] width 167 height 60
click at [289, 59] on icon "close" at bounding box center [289, 58] width 6 height 8
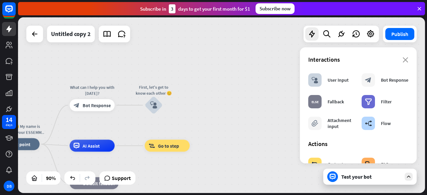
click at [365, 173] on div "Test your bot" at bounding box center [371, 177] width 94 height 16
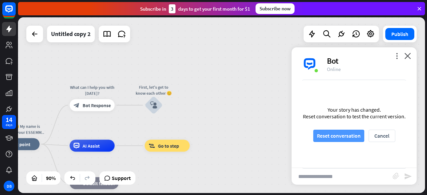
click at [339, 134] on button "Reset conversation" at bounding box center [339, 136] width 51 height 12
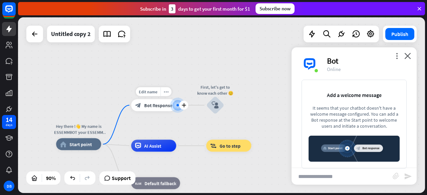
click at [164, 109] on div "block_bot_response Bot Response" at bounding box center [153, 106] width 45 height 12
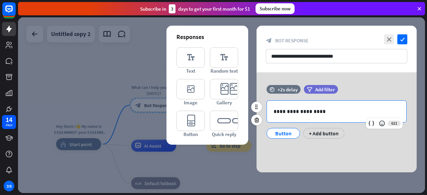
click at [320, 112] on p "**********" at bounding box center [337, 112] width 127 height 8
drag, startPoint x: 321, startPoint y: 111, endPoint x: 269, endPoint y: 111, distance: 52.1
click at [269, 111] on div "**********" at bounding box center [337, 112] width 140 height 22
click at [279, 134] on div "Button" at bounding box center [284, 134] width 22 height 10
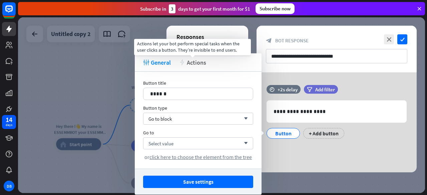
click at [199, 61] on span "Actions" at bounding box center [196, 63] width 19 height 8
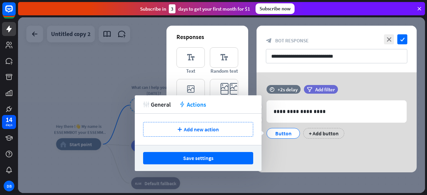
click at [347, 161] on div "**********" at bounding box center [337, 122] width 160 height 100
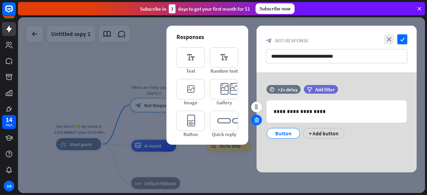
click at [257, 121] on icon at bounding box center [257, 120] width 6 height 6
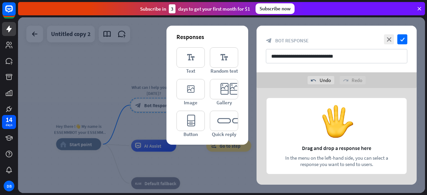
click at [367, 117] on div at bounding box center [337, 138] width 160 height 100
click at [403, 39] on icon "check" at bounding box center [403, 39] width 10 height 10
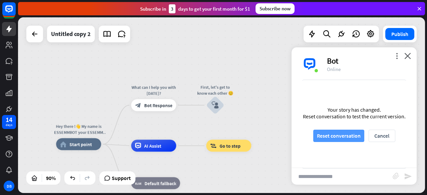
click at [340, 133] on button "Reset conversation" at bounding box center [339, 136] width 51 height 12
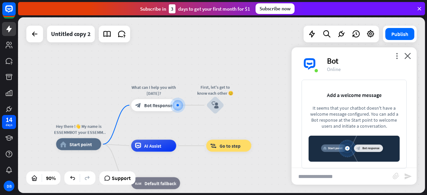
click at [337, 176] on input "text" at bounding box center [342, 176] width 101 height 17
type input "**"
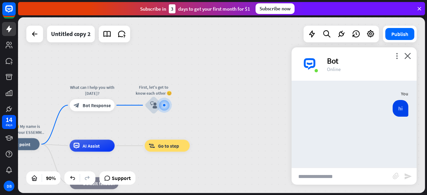
click at [358, 170] on input "text" at bounding box center [342, 176] width 101 height 17
type input "*****"
click at [154, 105] on icon "block_user_input" at bounding box center [153, 105] width 7 height 7
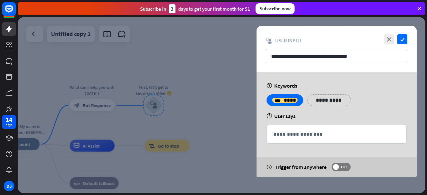
click at [230, 117] on div at bounding box center [221, 105] width 407 height 176
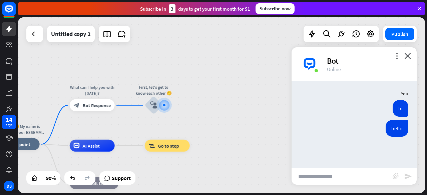
click at [377, 161] on div "You hi [DATE] 4:48 PM Show JSON hello [DATE] 4:49 PM Show JSON" at bounding box center [354, 124] width 125 height 87
click at [342, 179] on input "text" at bounding box center [342, 176] width 101 height 17
click at [153, 108] on icon "block_user_input" at bounding box center [153, 105] width 7 height 7
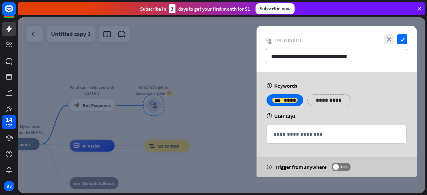
drag, startPoint x: 357, startPoint y: 55, endPoint x: 157, endPoint y: 68, distance: 200.2
click at [157, 68] on div "**********" at bounding box center [221, 105] width 407 height 176
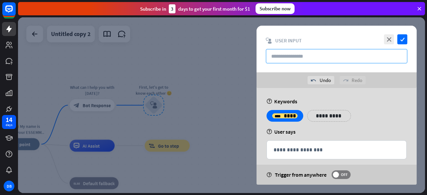
click at [291, 56] on input "text" at bounding box center [337, 56] width 142 height 14
click at [281, 67] on div "close check block_user_input User Input" at bounding box center [337, 49] width 160 height 47
click at [317, 117] on p "**********" at bounding box center [330, 116] width 34 height 8
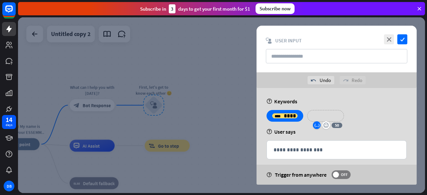
click at [316, 125] on icon "variable" at bounding box center [317, 125] width 5 height 5
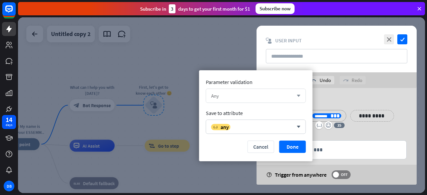
click at [228, 97] on div "Any" at bounding box center [252, 96] width 82 height 6
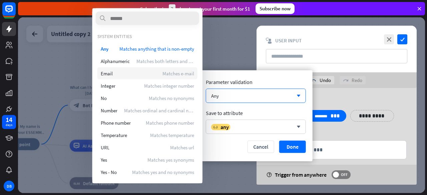
click at [116, 76] on div "Email Matches e-mail" at bounding box center [148, 73] width 100 height 12
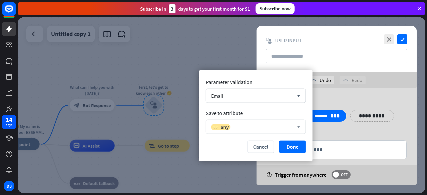
click at [272, 125] on div "variable any" at bounding box center [252, 127] width 82 height 7
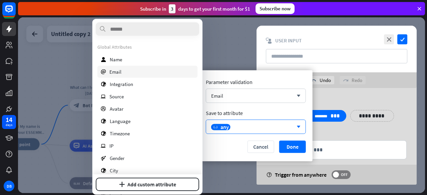
click at [121, 72] on div "email Email" at bounding box center [148, 72] width 100 height 12
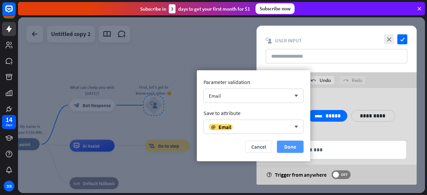
click at [290, 147] on button "Done" at bounding box center [290, 147] width 27 height 12
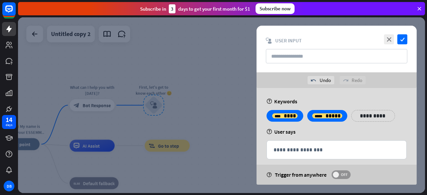
click at [345, 174] on span "OFF" at bounding box center [344, 174] width 10 height 5
click at [406, 135] on div "**********" at bounding box center [337, 140] width 160 height 105
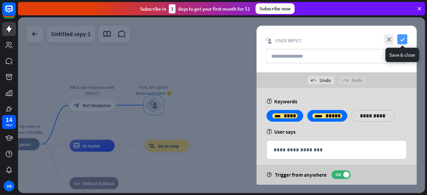
click at [403, 41] on icon "check" at bounding box center [403, 39] width 10 height 10
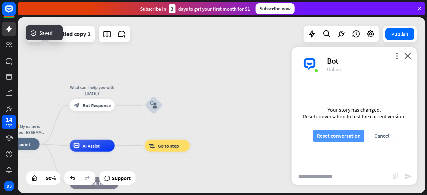
click at [343, 136] on button "Reset conversation" at bounding box center [339, 136] width 51 height 12
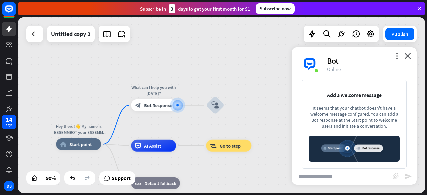
click at [325, 177] on input "text" at bounding box center [342, 176] width 101 height 17
type input "**"
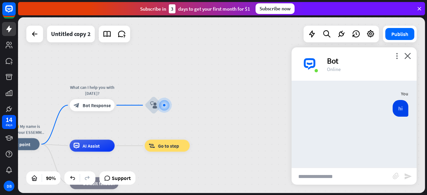
click at [366, 134] on div "You hi [DATE] 4:49 PM Show JSON" at bounding box center [354, 124] width 125 height 87
click at [154, 105] on icon "block_user_input" at bounding box center [153, 105] width 7 height 7
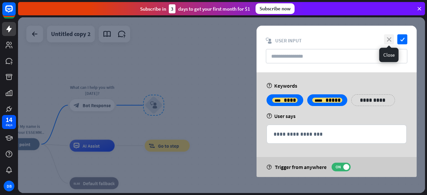
click at [390, 39] on icon "close" at bounding box center [389, 39] width 10 height 10
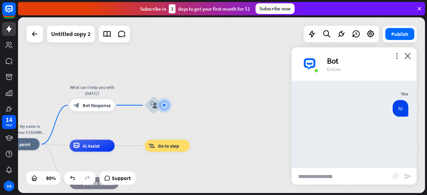
click at [357, 176] on input "text" at bounding box center [342, 176] width 101 height 17
type input "**********"
click at [375, 35] on icon at bounding box center [371, 34] width 9 height 9
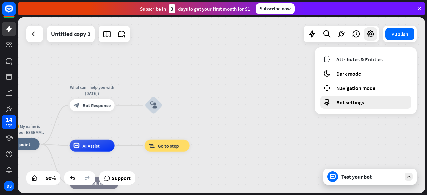
click at [362, 99] on span "Bot settings" at bounding box center [351, 102] width 28 height 7
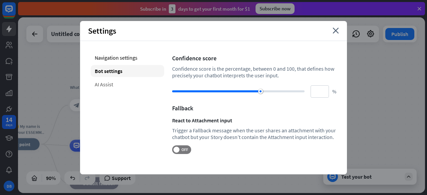
click at [101, 88] on div "AI Assist" at bounding box center [127, 84] width 73 height 12
type input "**"
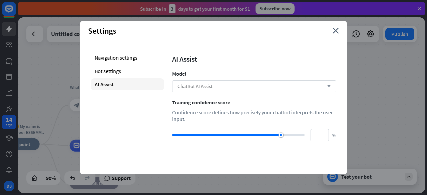
click at [217, 83] on div "ChatBot AI Assist arrow_down" at bounding box center [254, 86] width 164 height 12
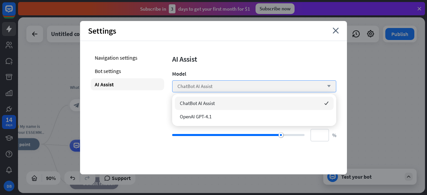
click at [217, 83] on div "ChatBot AI Assist arrow_down" at bounding box center [254, 86] width 164 height 12
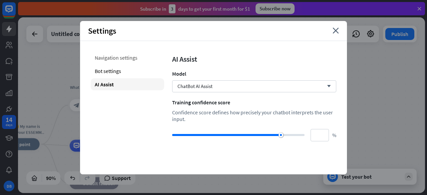
click at [132, 54] on div "Navigation settings" at bounding box center [127, 58] width 73 height 12
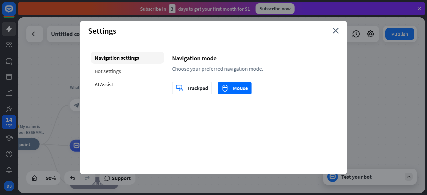
click at [117, 69] on div "Bot settings" at bounding box center [127, 71] width 73 height 12
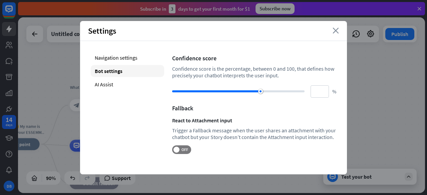
click at [336, 33] on icon "close" at bounding box center [336, 31] width 6 height 6
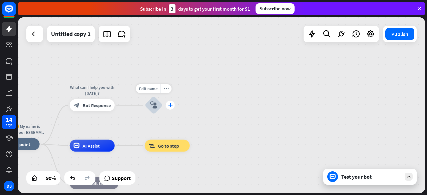
click at [170, 107] on icon "plus" at bounding box center [170, 105] width 5 height 4
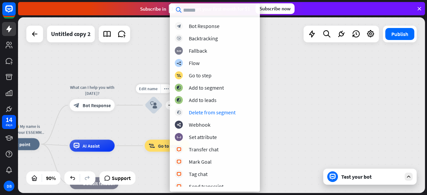
click at [147, 110] on div "block_user_input" at bounding box center [154, 106] width 18 height 18
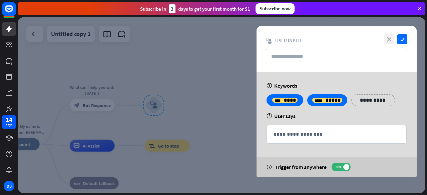
click at [389, 39] on icon "close" at bounding box center [389, 39] width 10 height 10
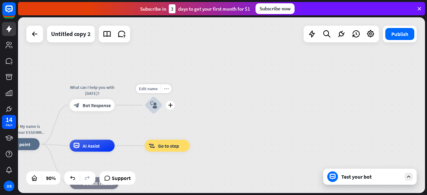
click at [167, 86] on icon "more_horiz" at bounding box center [166, 88] width 5 height 5
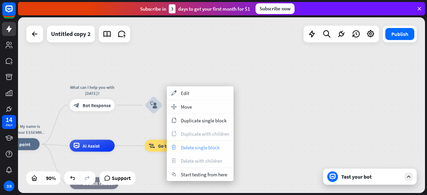
click at [192, 148] on span "Delete single block" at bounding box center [200, 148] width 39 height 6
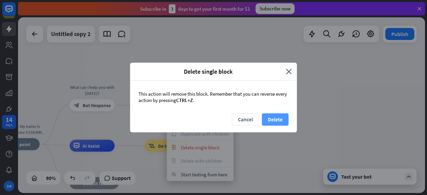
click at [266, 119] on button "Delete" at bounding box center [275, 120] width 27 height 12
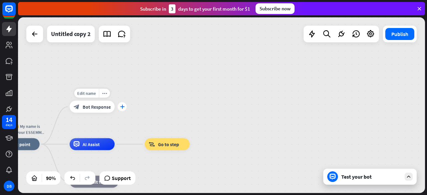
click at [124, 108] on icon "plus" at bounding box center [122, 107] width 5 height 4
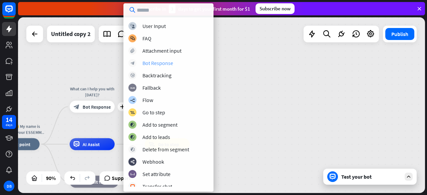
click at [154, 64] on div "Bot Response" at bounding box center [158, 63] width 31 height 7
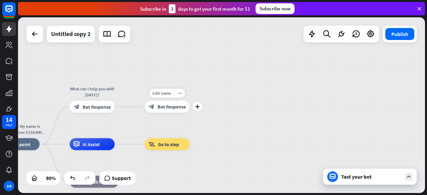
click at [169, 105] on span "Bot Response" at bounding box center [172, 107] width 28 height 6
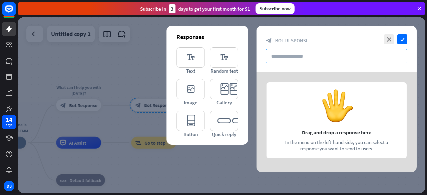
click at [323, 54] on input "text" at bounding box center [337, 56] width 142 height 14
paste input "**********"
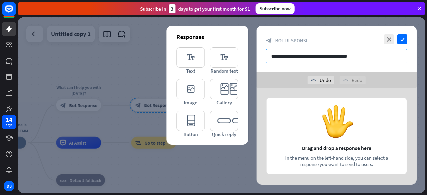
type input "**********"
click at [392, 82] on div "undo Undo redo Redo" at bounding box center [337, 80] width 160 height 16
click at [294, 111] on div at bounding box center [337, 138] width 160 height 100
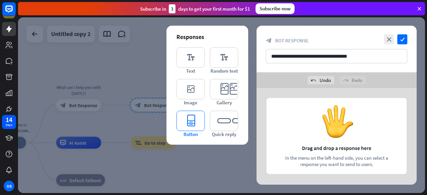
click at [195, 123] on icon "editor_button" at bounding box center [191, 121] width 28 height 20
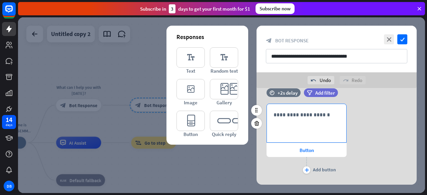
scroll to position [13, 0]
click at [304, 116] on p "**********" at bounding box center [307, 115] width 66 height 8
click at [297, 117] on p "**********" at bounding box center [307, 115] width 66 height 8
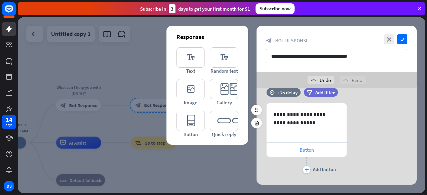
click at [280, 147] on div "Button" at bounding box center [307, 150] width 80 height 14
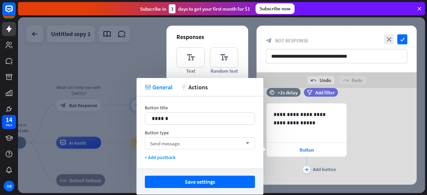
click at [211, 144] on div "Send message arrow_down" at bounding box center [200, 144] width 110 height 12
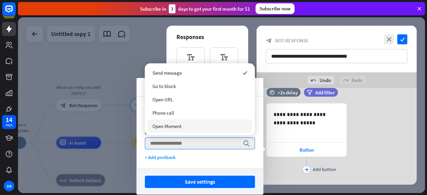
click at [179, 127] on span "Open Moment" at bounding box center [167, 126] width 29 height 6
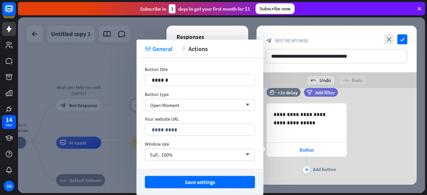
click at [178, 122] on div "Your website URL 2048 *********" at bounding box center [200, 126] width 110 height 20
click at [179, 104] on span "Open Moment" at bounding box center [164, 105] width 29 height 6
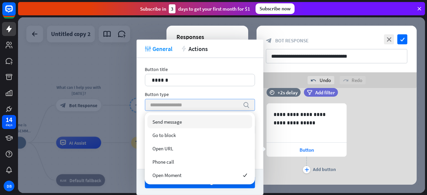
click at [180, 124] on span "Send message" at bounding box center [167, 122] width 29 height 6
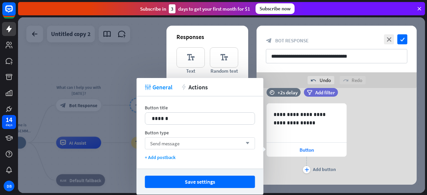
click at [211, 141] on div "Send message arrow_down" at bounding box center [200, 144] width 110 height 12
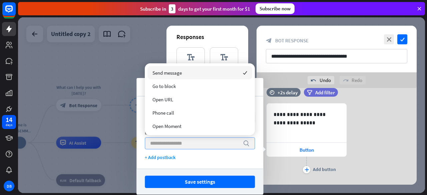
click at [211, 141] on input "search" at bounding box center [195, 143] width 90 height 11
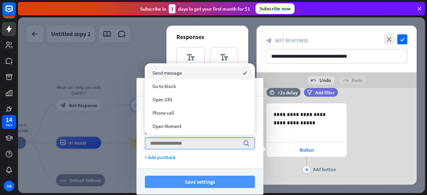
click at [208, 178] on button "Save settings" at bounding box center [200, 182] width 110 height 12
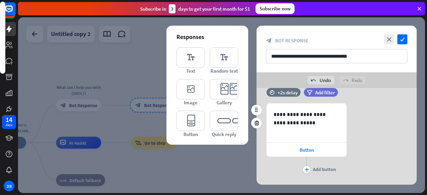
click at [371, 127] on div "**********" at bounding box center [337, 140] width 160 height 72
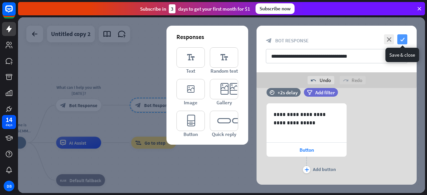
click at [404, 41] on icon "check" at bounding box center [403, 39] width 10 height 10
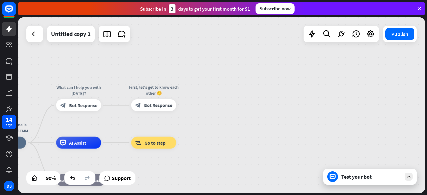
click at [363, 178] on div "Test your bot" at bounding box center [372, 177] width 60 height 7
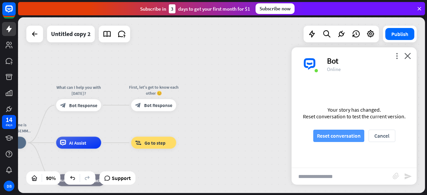
click at [323, 132] on button "Reset conversation" at bounding box center [339, 136] width 51 height 12
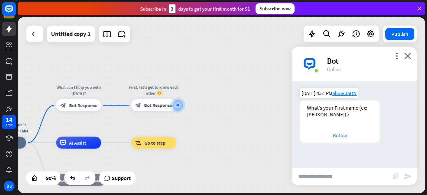
click at [340, 135] on div "Button" at bounding box center [340, 136] width 73 height 6
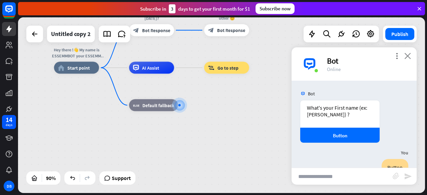
click at [410, 56] on icon "close" at bounding box center [408, 56] width 7 height 6
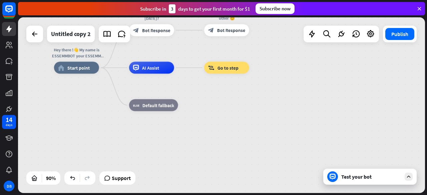
click at [199, 86] on div "Hey there !👋 My name is ESSEMMBOT your ESSEMM assistance. Nice to meet you ! 😊 …" at bounding box center [237, 147] width 367 height 158
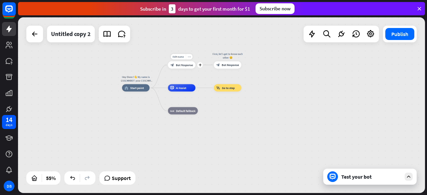
click at [186, 67] on div "block_bot_response Bot Response" at bounding box center [181, 64] width 27 height 7
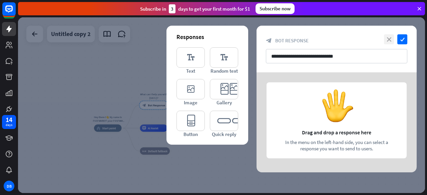
click at [389, 37] on icon "close" at bounding box center [389, 39] width 10 height 10
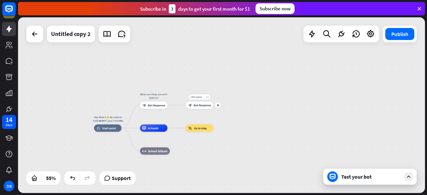
click at [201, 107] on span "Bot Response" at bounding box center [202, 106] width 17 height 4
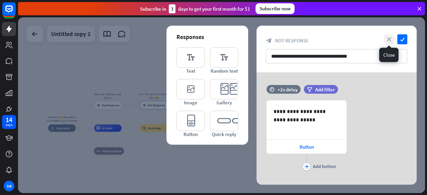
click at [389, 38] on icon "close" at bounding box center [389, 39] width 10 height 10
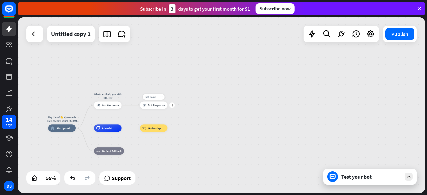
click at [140, 106] on div "Edit name more_horiz plus block_bot_response Bot Response" at bounding box center [154, 105] width 28 height 7
click at [161, 96] on icon "more_horiz" at bounding box center [161, 97] width 3 height 3
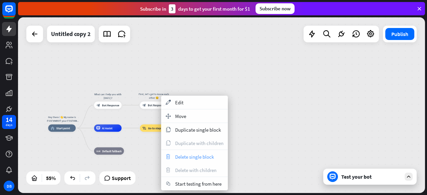
click at [184, 157] on span "Delete single block" at bounding box center [194, 157] width 39 height 6
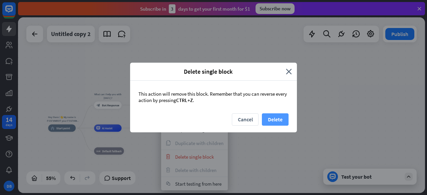
click at [274, 117] on button "Delete" at bounding box center [275, 120] width 27 height 12
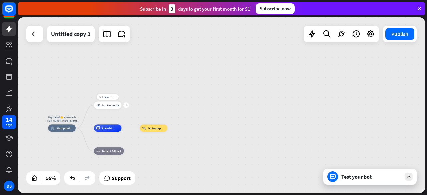
click at [114, 98] on icon "more_horiz" at bounding box center [115, 97] width 3 height 3
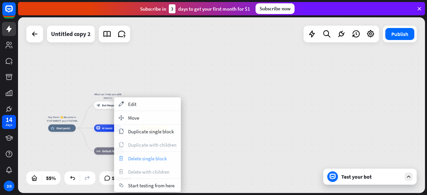
click at [135, 159] on span "Delete single block" at bounding box center [147, 159] width 39 height 6
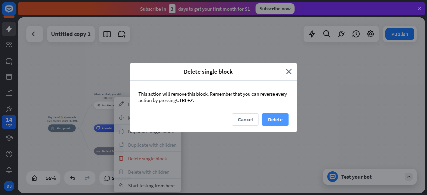
click at [281, 118] on button "Delete" at bounding box center [275, 120] width 27 height 12
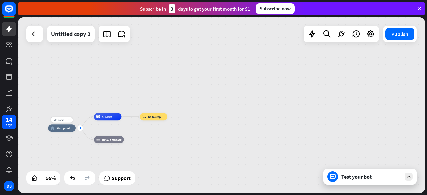
click at [81, 128] on icon "plus" at bounding box center [80, 128] width 3 height 3
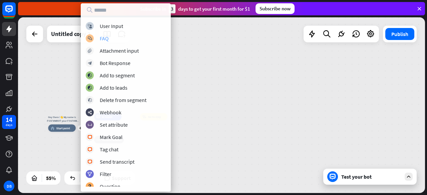
click at [105, 35] on div "FAQ" at bounding box center [104, 38] width 9 height 7
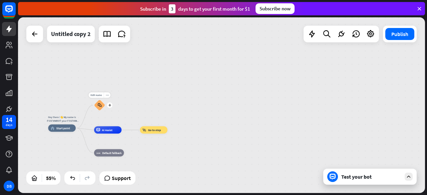
click at [99, 105] on icon "block_faq" at bounding box center [100, 105] width 4 height 4
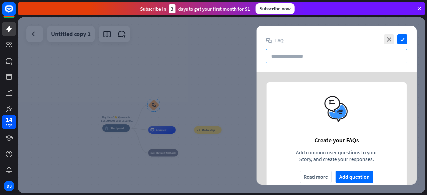
click at [299, 53] on input "text" at bounding box center [337, 56] width 142 height 14
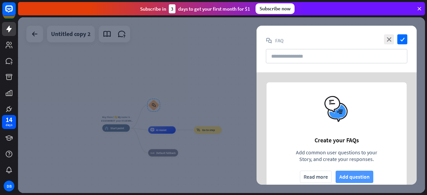
click at [354, 177] on button "Add question" at bounding box center [355, 177] width 38 height 12
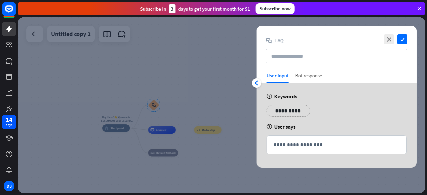
click at [314, 76] on div "Bot response" at bounding box center [309, 77] width 27 height 11
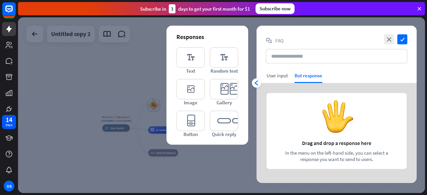
click at [275, 76] on div "User input" at bounding box center [277, 75] width 21 height 6
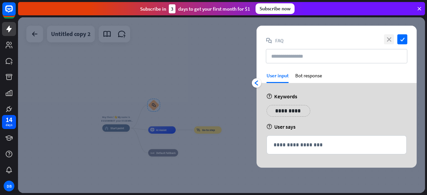
click at [392, 38] on icon "close" at bounding box center [389, 39] width 10 height 10
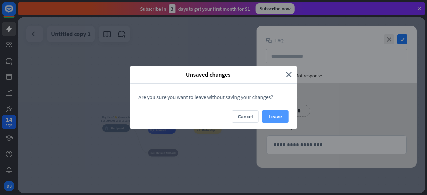
click at [272, 115] on button "Leave" at bounding box center [275, 117] width 27 height 12
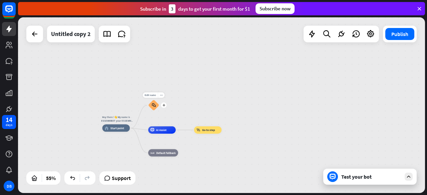
click at [154, 107] on icon "block_faq" at bounding box center [154, 105] width 4 height 4
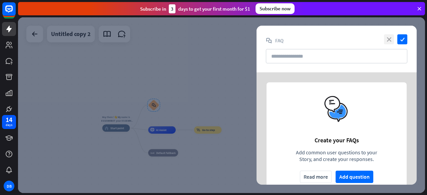
click at [388, 41] on icon "close" at bounding box center [389, 39] width 10 height 10
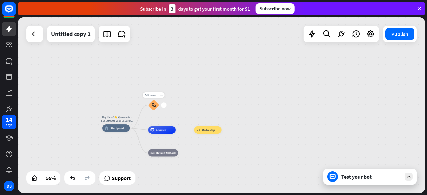
click at [161, 96] on icon "more_horiz" at bounding box center [161, 95] width 3 height 3
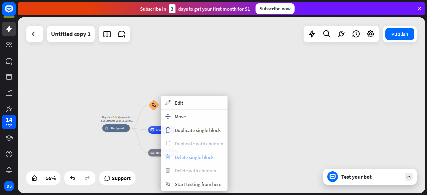
click at [182, 159] on span "Delete single block" at bounding box center [194, 157] width 39 height 6
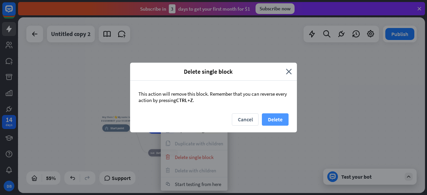
click at [271, 117] on button "Delete" at bounding box center [275, 120] width 27 height 12
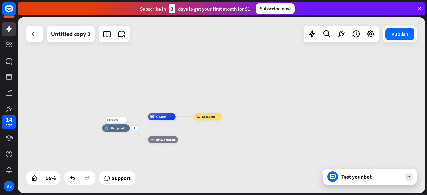
click at [135, 129] on icon "plus" at bounding box center [134, 128] width 3 height 3
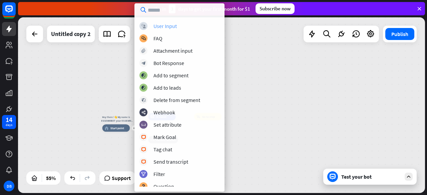
click at [157, 28] on div "User Input" at bounding box center [165, 26] width 23 height 7
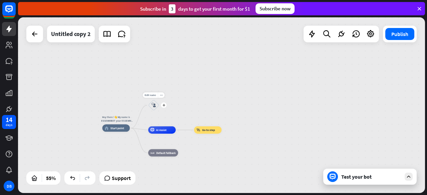
click at [155, 105] on icon "block_user_input" at bounding box center [154, 105] width 4 height 4
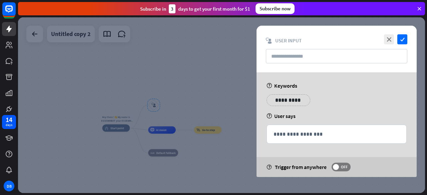
click at [270, 114] on icon "help" at bounding box center [270, 116] width 6 height 5
click at [318, 114] on div "help User says" at bounding box center [337, 116] width 140 height 7
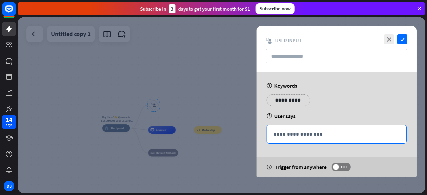
click at [311, 134] on p "**********" at bounding box center [337, 134] width 126 height 8
click at [280, 115] on div "help User says" at bounding box center [337, 116] width 140 height 7
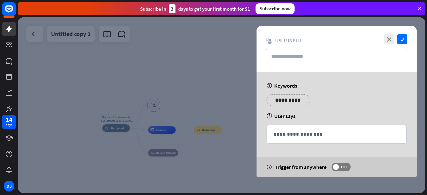
click at [280, 115] on div "help User says" at bounding box center [337, 116] width 140 height 7
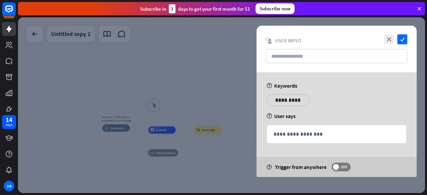
click at [280, 115] on div "help User says" at bounding box center [337, 116] width 140 height 7
drag, startPoint x: 280, startPoint y: 115, endPoint x: 427, endPoint y: 21, distance: 174.4
click at [284, 113] on div "help User says" at bounding box center [337, 116] width 140 height 7
click at [402, 44] on icon "check" at bounding box center [403, 39] width 10 height 10
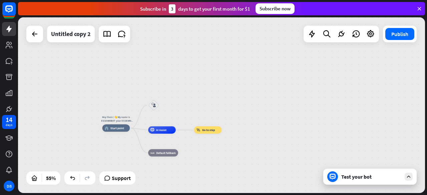
click at [375, 178] on div "Test your bot" at bounding box center [372, 177] width 60 height 7
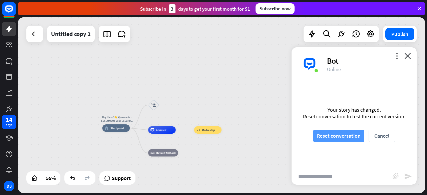
click at [332, 137] on button "Reset conversation" at bounding box center [339, 136] width 51 height 12
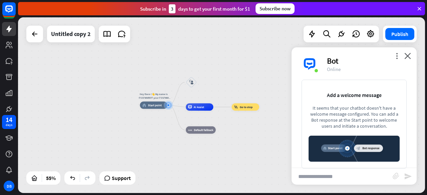
click at [333, 173] on input "text" at bounding box center [342, 176] width 101 height 17
type input "**"
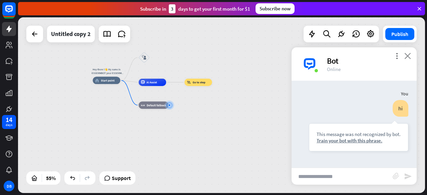
click at [407, 54] on icon "close" at bounding box center [408, 56] width 7 height 6
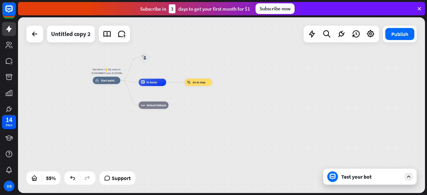
click at [245, 90] on div "Hey there !👋 My name is ESSEMMBOT your ESSEMM assistance. Nice to meet you ! 😊 …" at bounding box center [205, 128] width 224 height 97
click at [144, 58] on icon "block_user_input" at bounding box center [144, 57] width 4 height 4
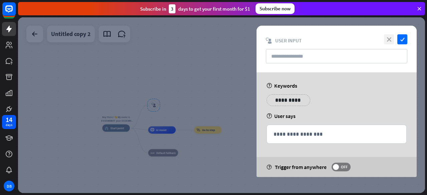
click at [387, 41] on icon "close" at bounding box center [389, 39] width 10 height 10
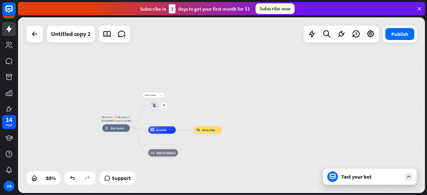
click at [161, 95] on icon "more_horiz" at bounding box center [161, 95] width 3 height 3
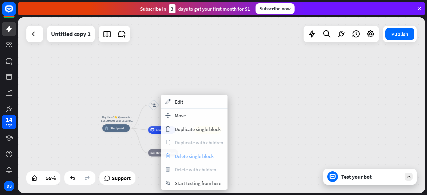
click at [184, 157] on span "Delete single block" at bounding box center [194, 156] width 39 height 6
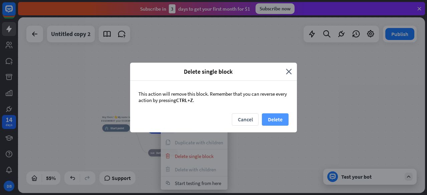
click at [282, 114] on button "Delete" at bounding box center [275, 120] width 27 height 12
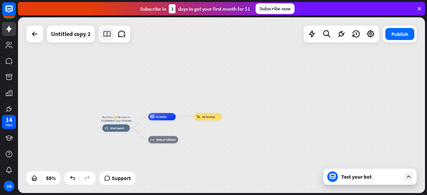
click at [109, 34] on icon at bounding box center [107, 34] width 9 height 9
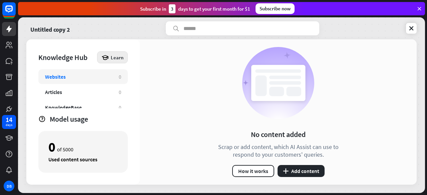
click at [109, 58] on icon at bounding box center [105, 57] width 7 height 7
click at [115, 77] on div "Get started with Knowledge Hub" at bounding box center [141, 75] width 76 height 13
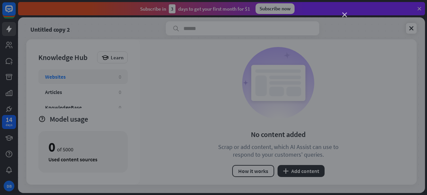
click at [343, 12] on div "close" at bounding box center [213, 97] width 427 height 195
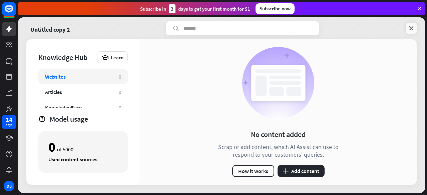
click at [414, 28] on icon at bounding box center [411, 28] width 7 height 7
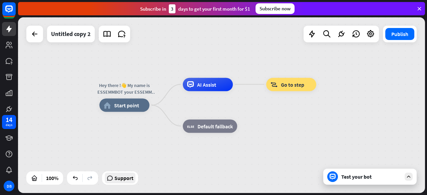
click at [117, 180] on span "Support" at bounding box center [124, 178] width 19 height 11
click at [269, 42] on div "Hey there !👋 My name is ESSEMMBOT your ESSEMM assistance. Nice to meet you ! 😊 …" at bounding box center [221, 105] width 407 height 176
click at [276, 11] on div "Subscribe now" at bounding box center [275, 8] width 39 height 11
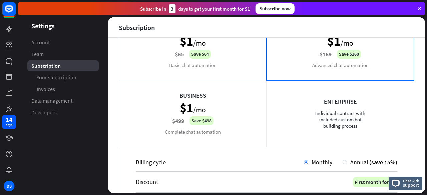
scroll to position [33, 0]
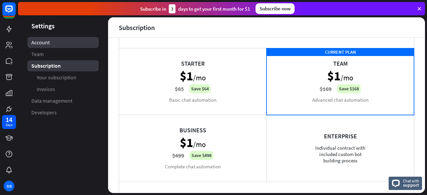
click at [45, 46] on link "Account" at bounding box center [62, 42] width 71 height 11
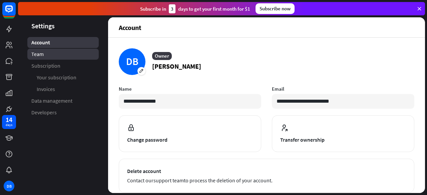
click at [37, 53] on span "Team" at bounding box center [37, 54] width 12 height 7
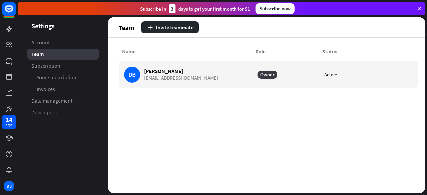
click at [421, 8] on icon at bounding box center [420, 9] width 6 height 6
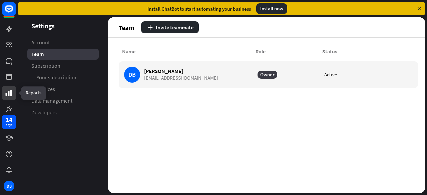
click at [7, 92] on icon at bounding box center [9, 93] width 8 height 8
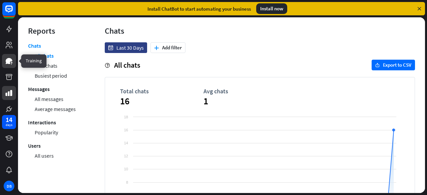
click at [11, 60] on icon at bounding box center [9, 61] width 7 height 6
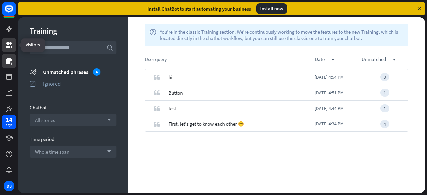
click at [15, 45] on link at bounding box center [9, 45] width 14 height 14
